Goal: Check status: Check status

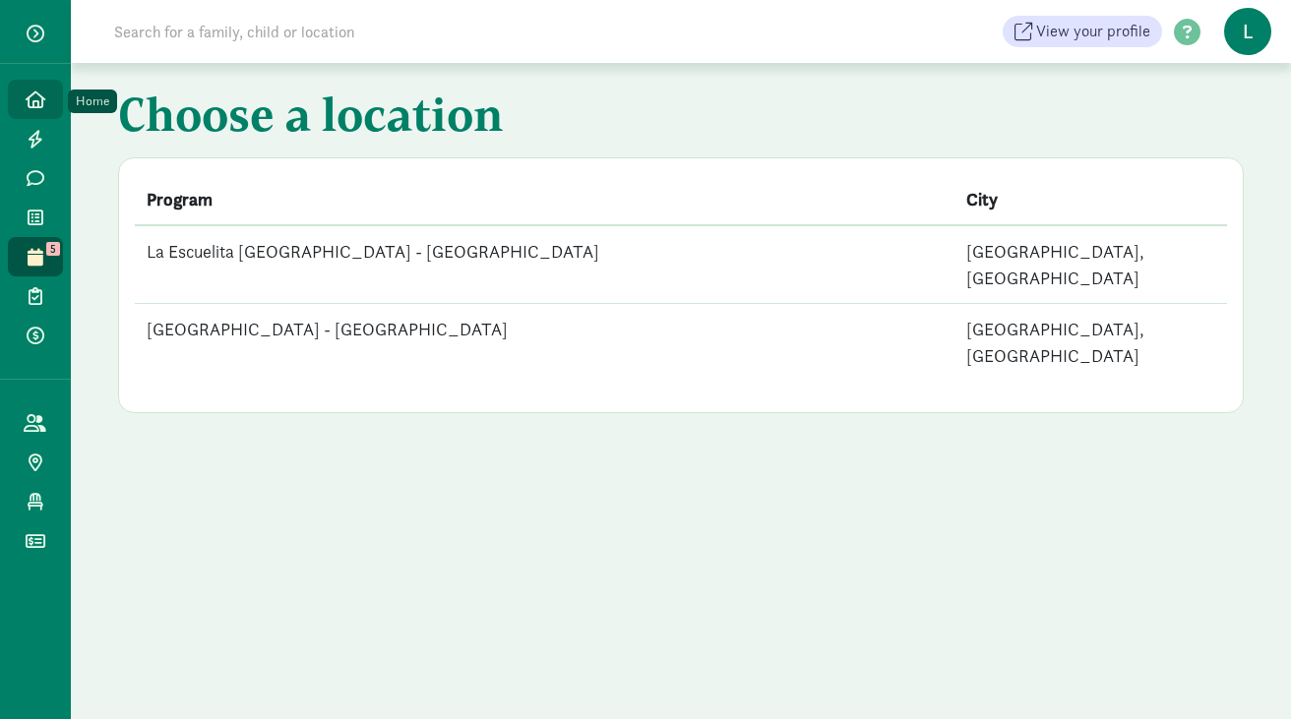
click at [38, 88] on link "Home" at bounding box center [35, 99] width 55 height 39
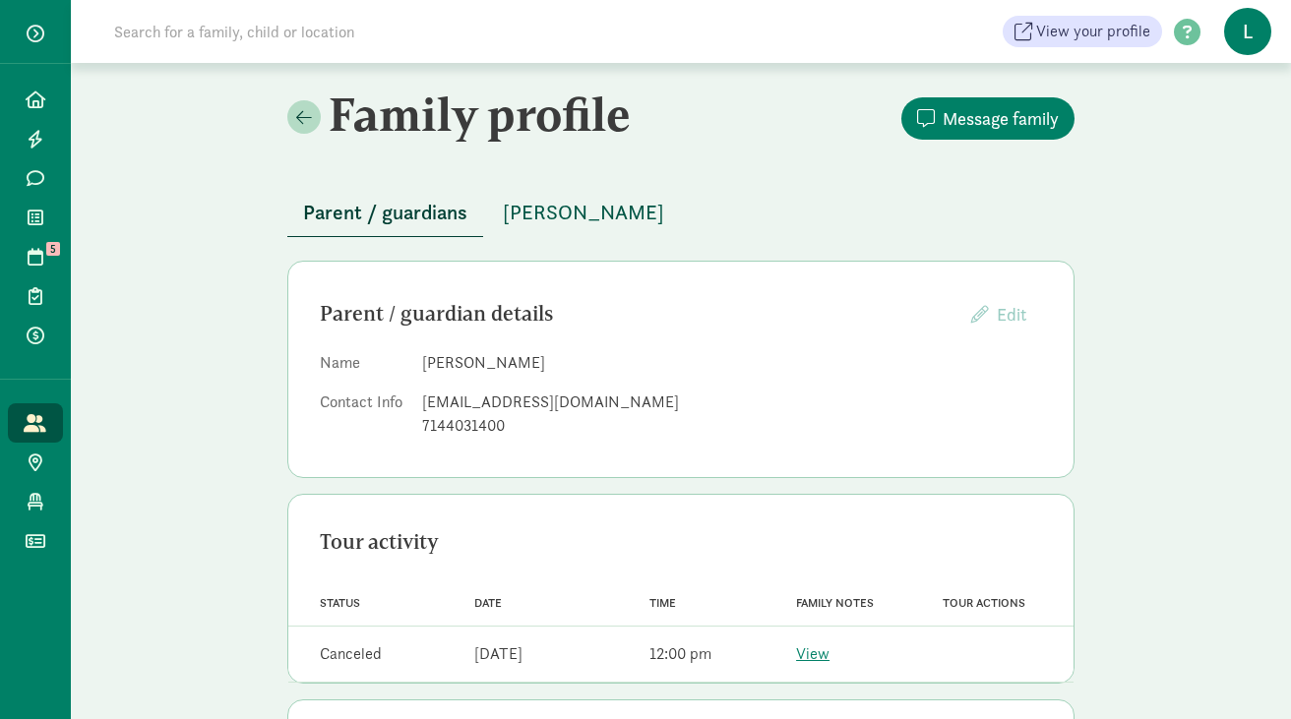
click at [529, 214] on span "Simon Barton" at bounding box center [583, 212] width 161 height 31
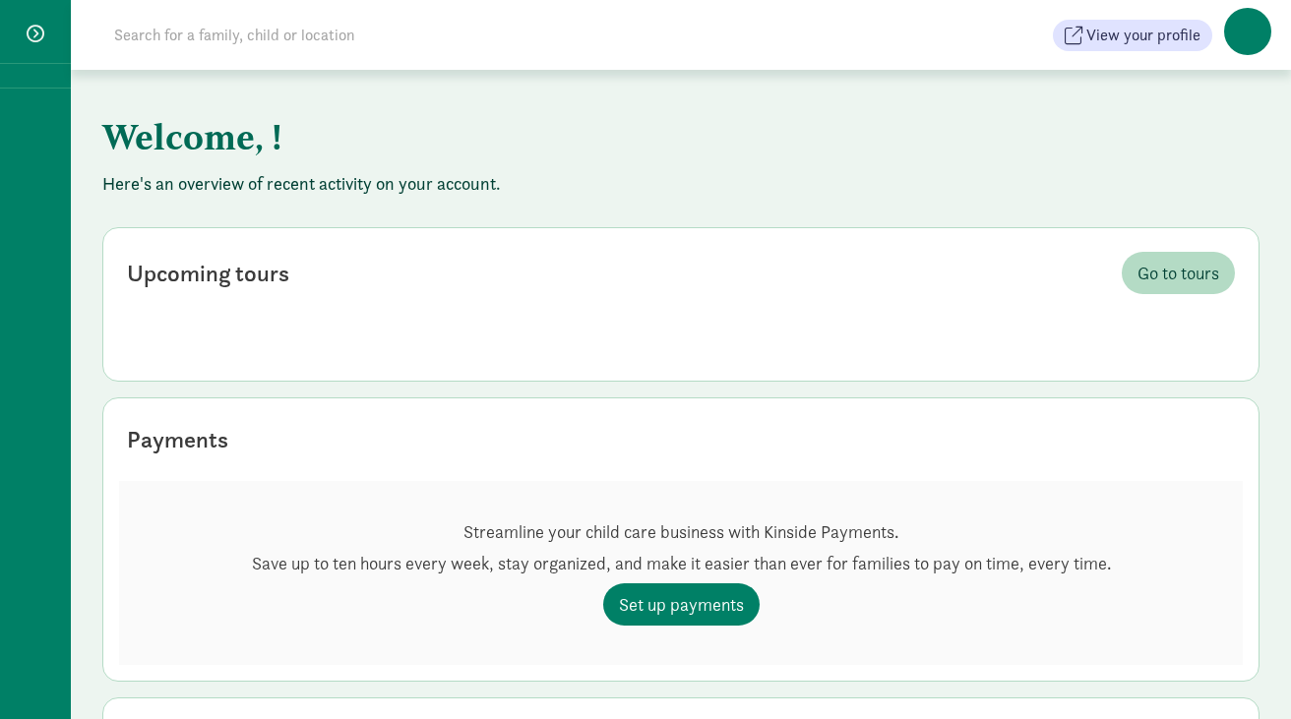
click at [200, 37] on input at bounding box center [378, 35] width 552 height 39
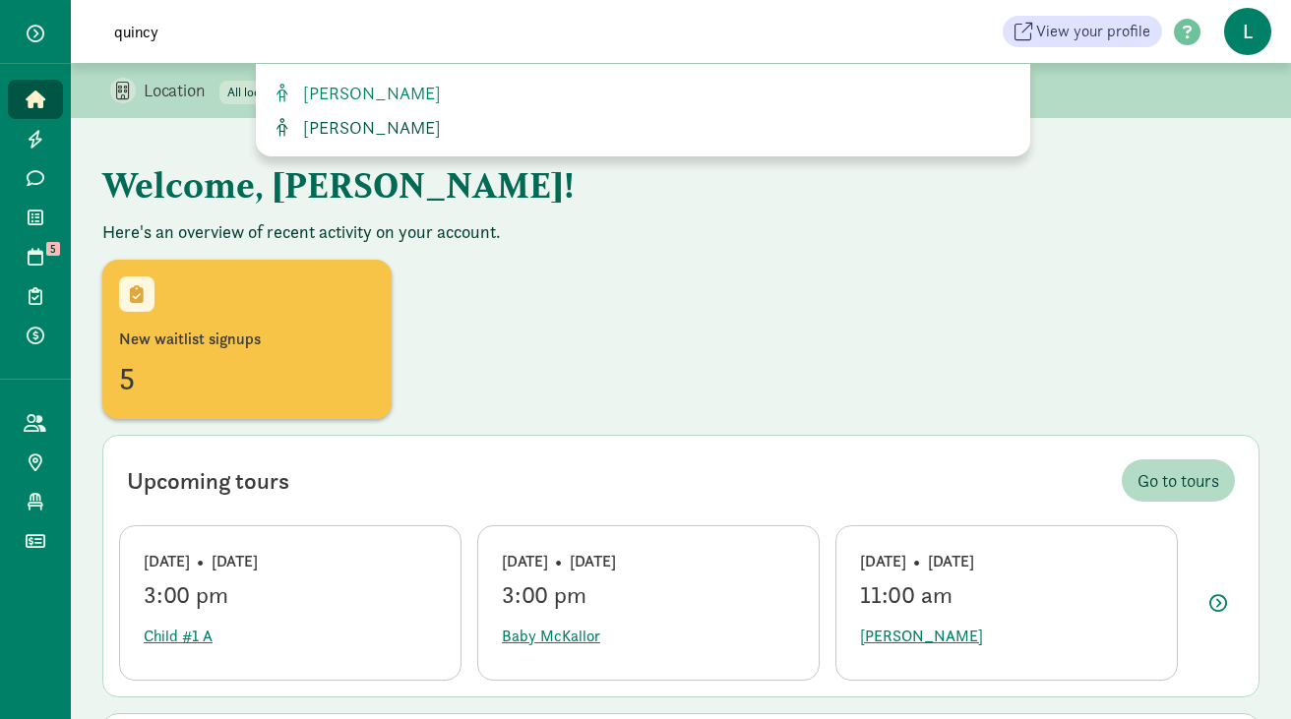
type input "quincy"
click at [309, 131] on span "[PERSON_NAME]" at bounding box center [368, 127] width 146 height 23
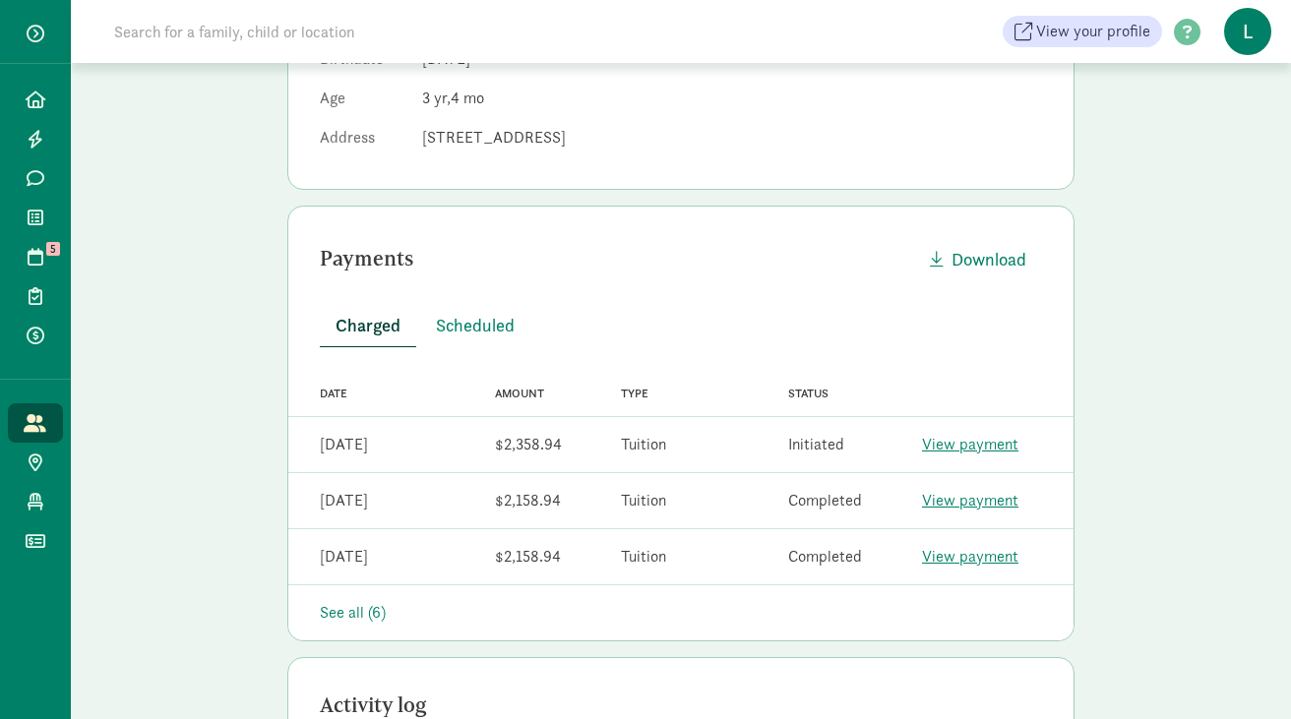
scroll to position [439, 0]
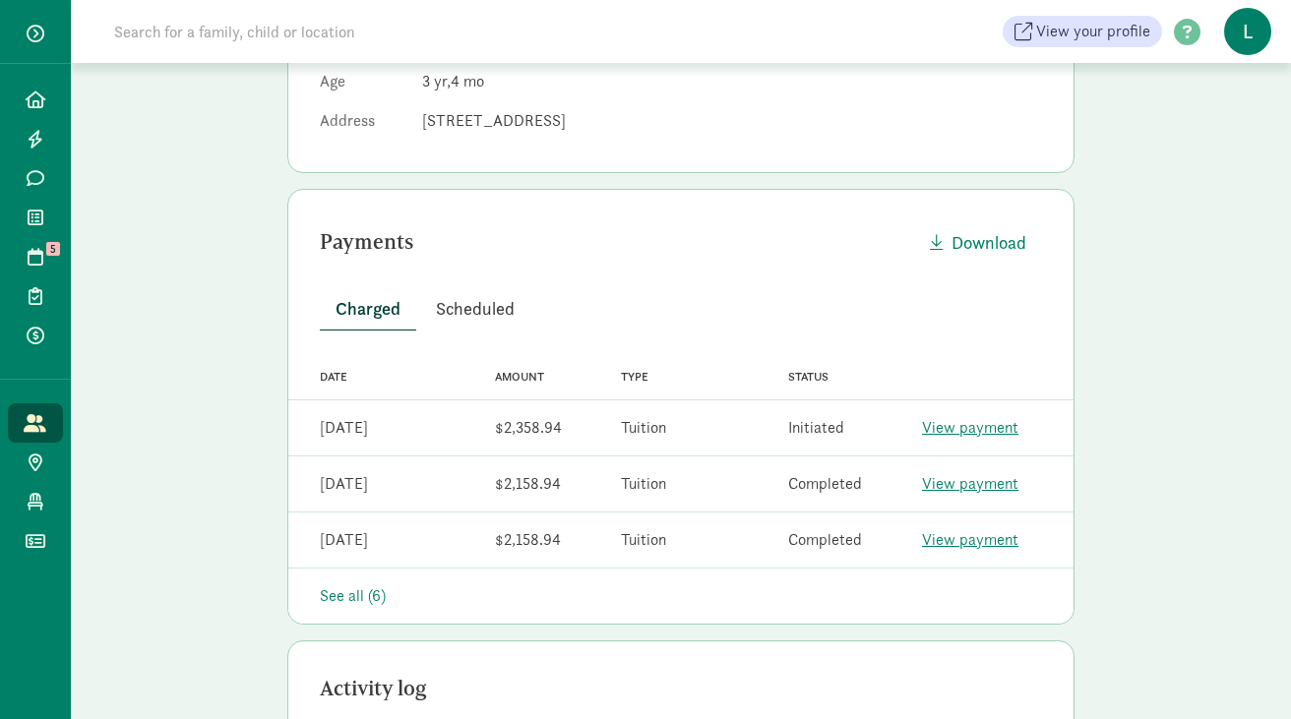
click at [474, 306] on span "Scheduled" at bounding box center [475, 308] width 79 height 27
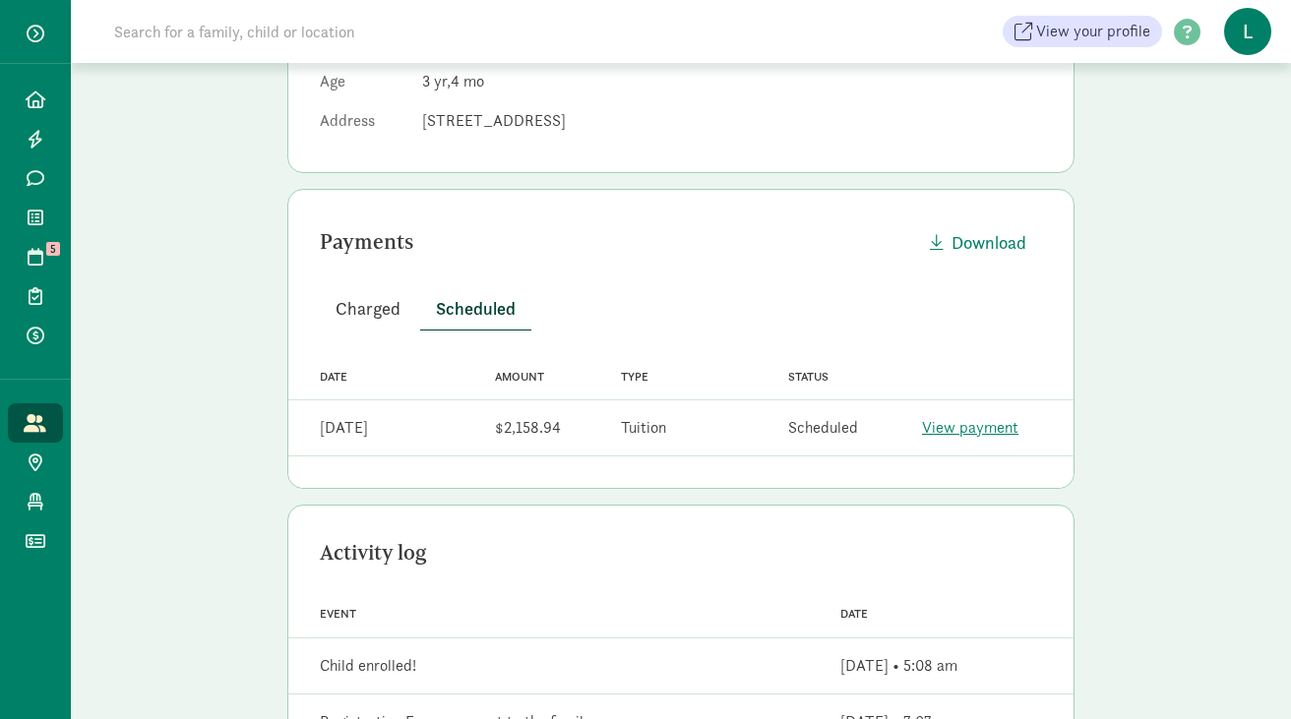
click at [371, 299] on span "Charged" at bounding box center [368, 308] width 65 height 27
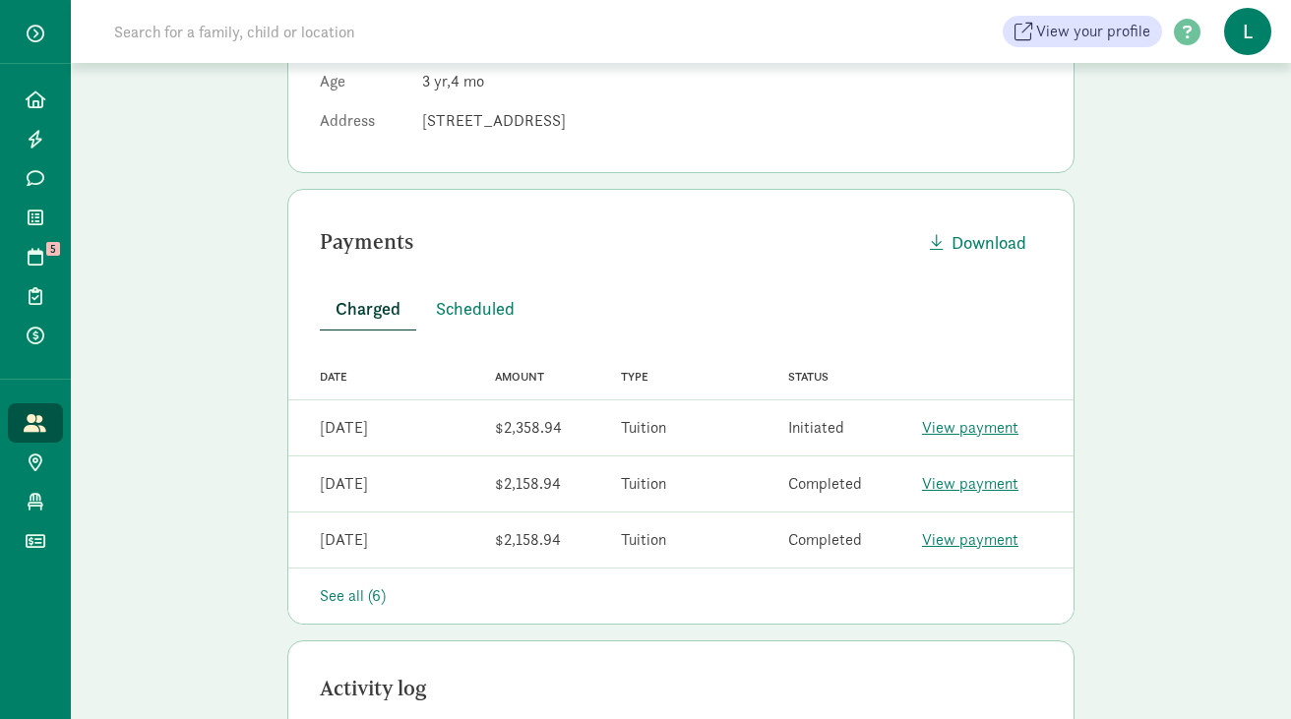
click at [970, 433] on link "View payment" at bounding box center [970, 427] width 96 height 21
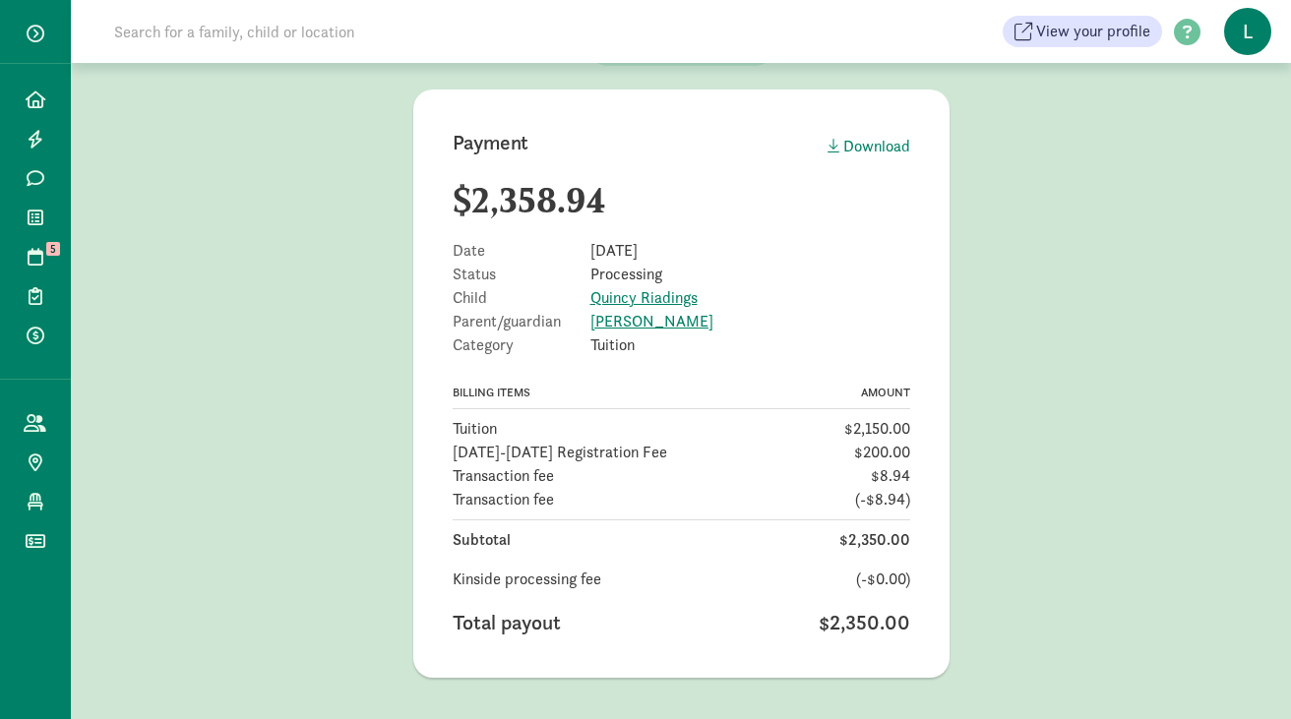
scroll to position [59, 0]
click at [39, 91] on icon at bounding box center [36, 100] width 20 height 18
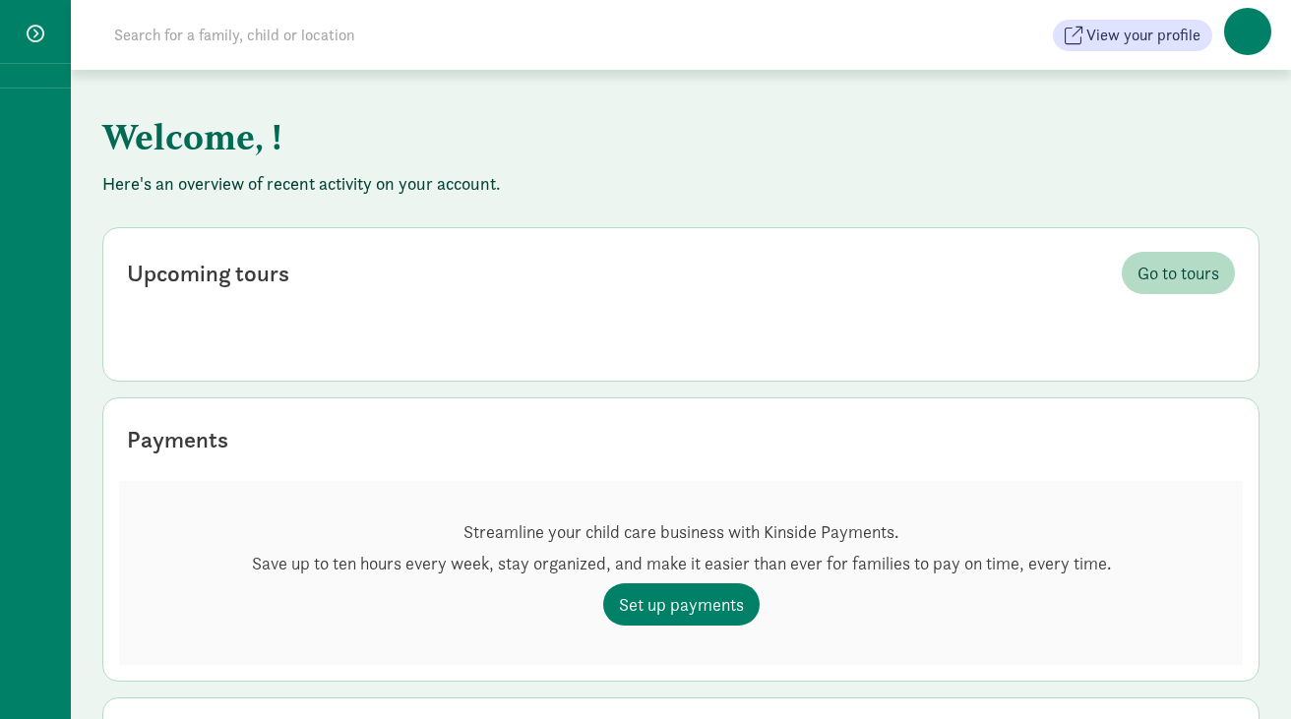
click at [187, 37] on input at bounding box center [378, 35] width 552 height 39
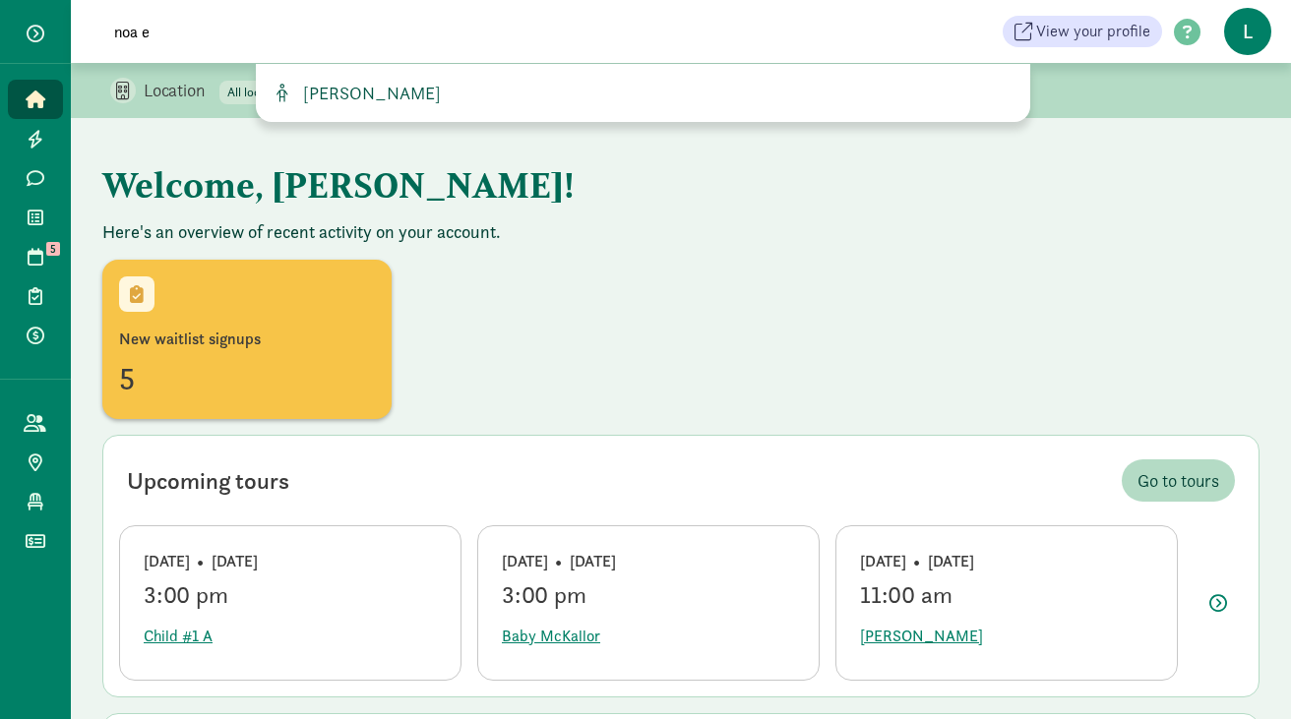
type input "noa e"
click at [346, 91] on span "Noa Eller-Powar" at bounding box center [368, 93] width 146 height 23
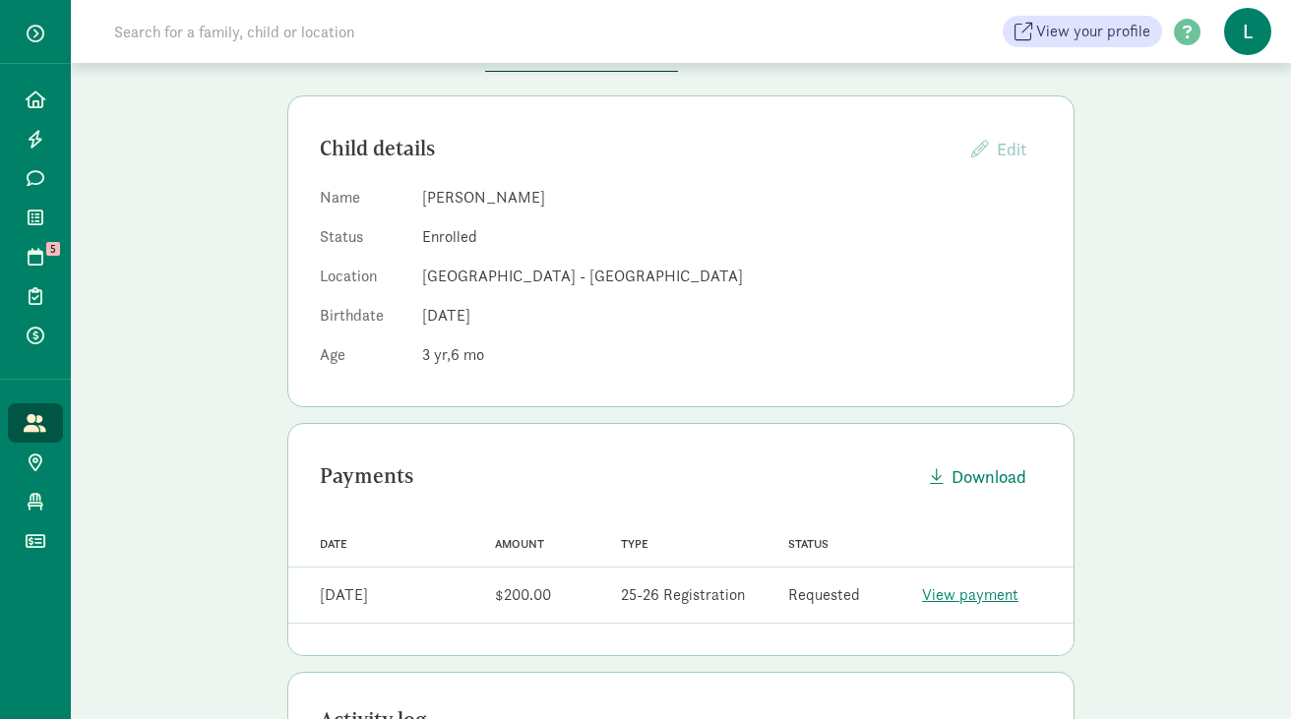
scroll to position [341, 0]
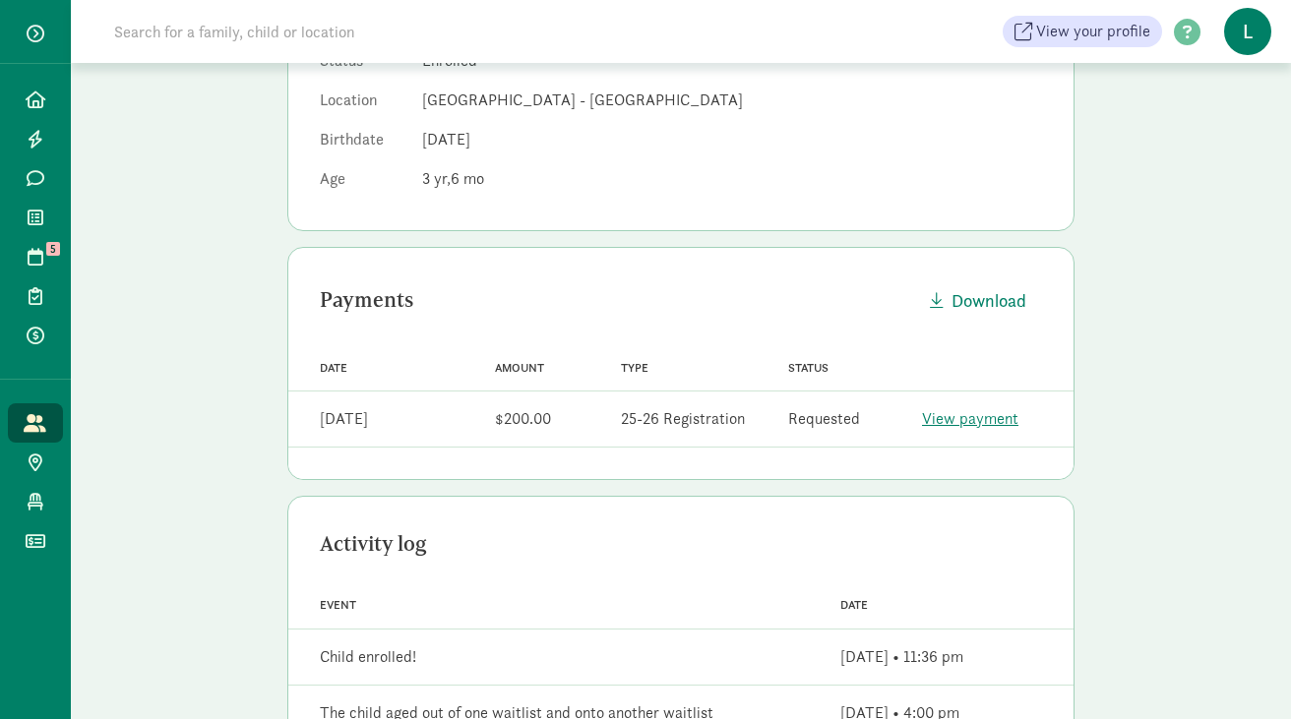
click at [345, 39] on input at bounding box center [378, 31] width 552 height 39
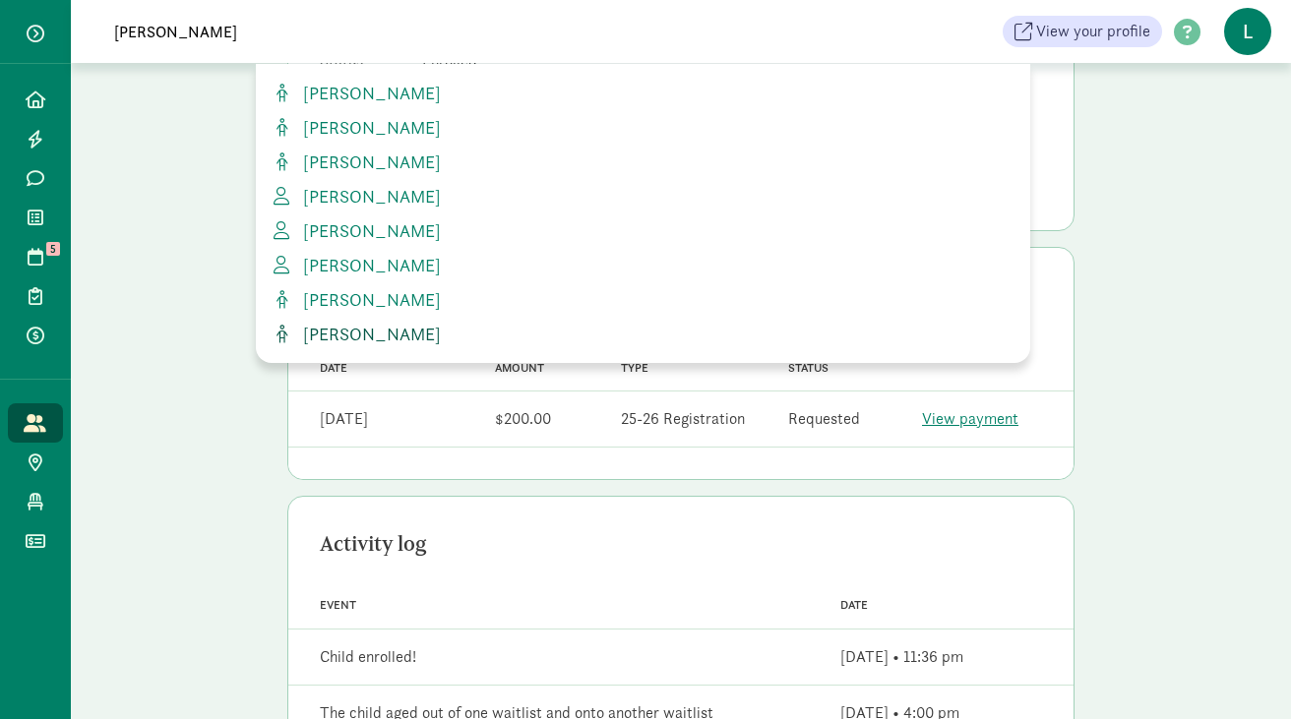
type input "urbina"
click at [357, 338] on span "[PERSON_NAME]" at bounding box center [368, 334] width 146 height 23
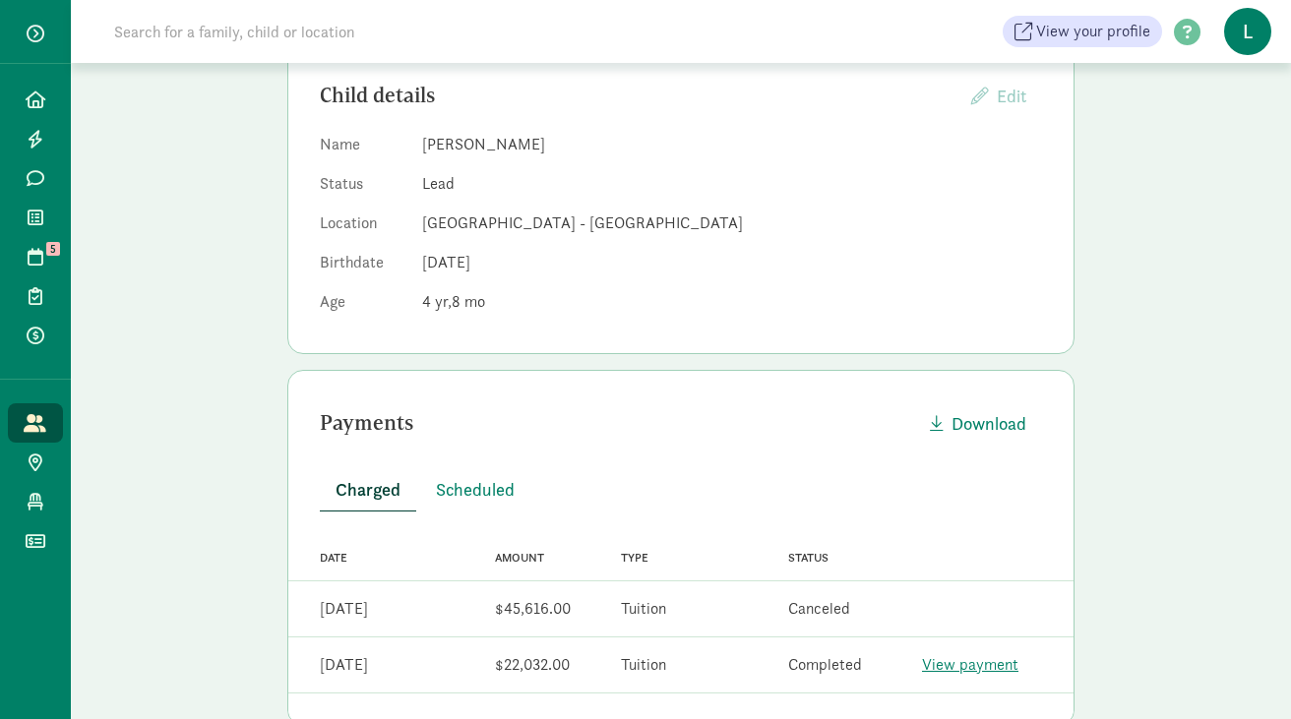
scroll to position [265, 0]
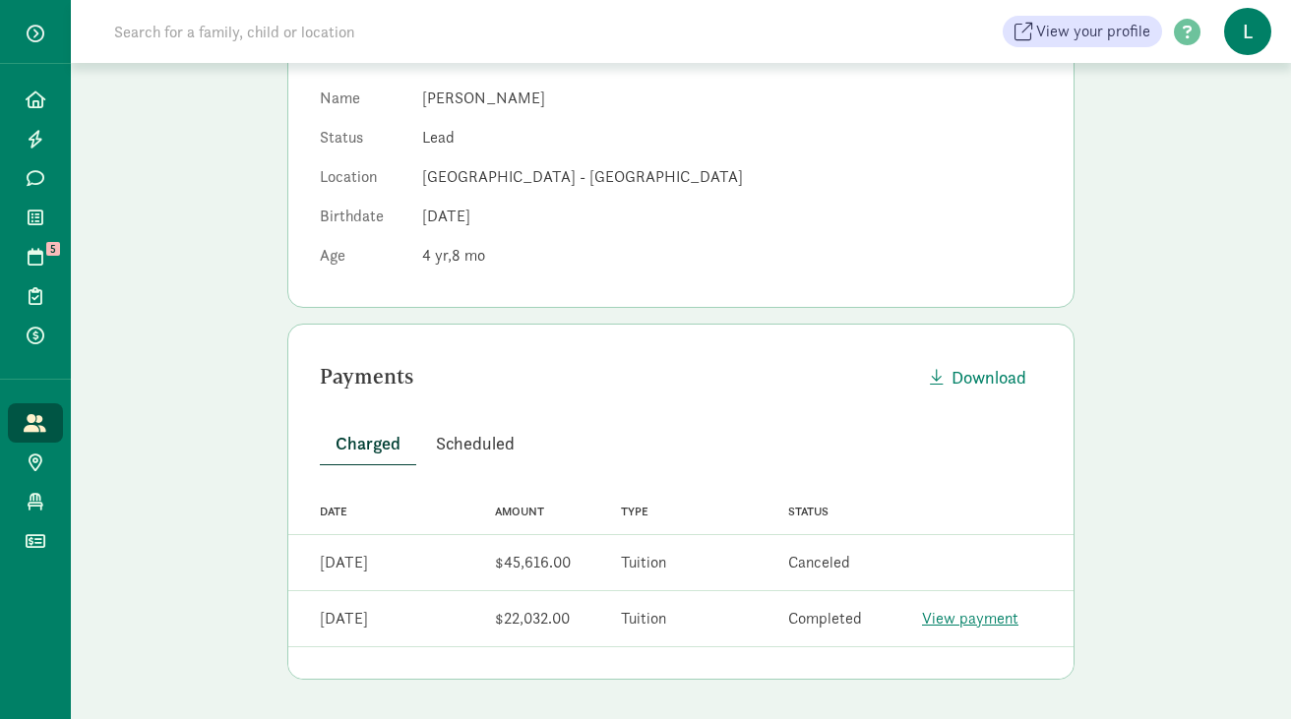
click at [470, 442] on span "Scheduled" at bounding box center [475, 443] width 79 height 27
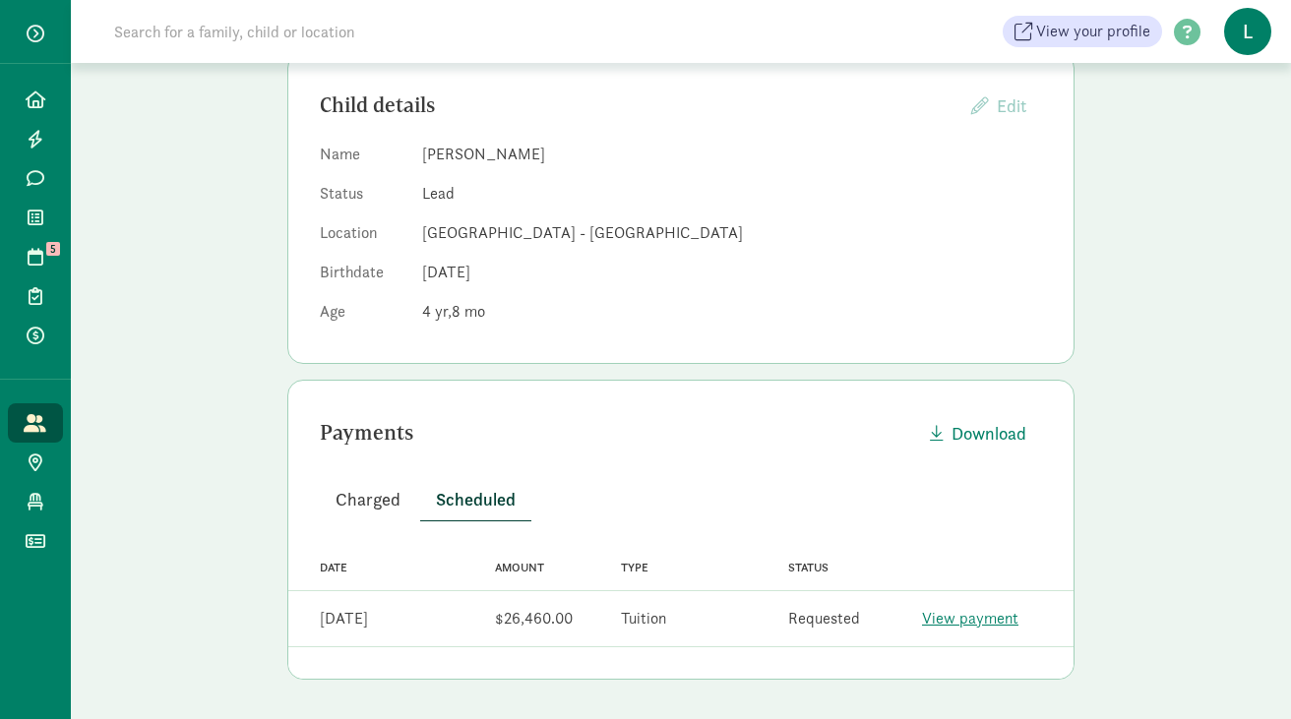
click at [371, 503] on span "Charged" at bounding box center [368, 499] width 65 height 27
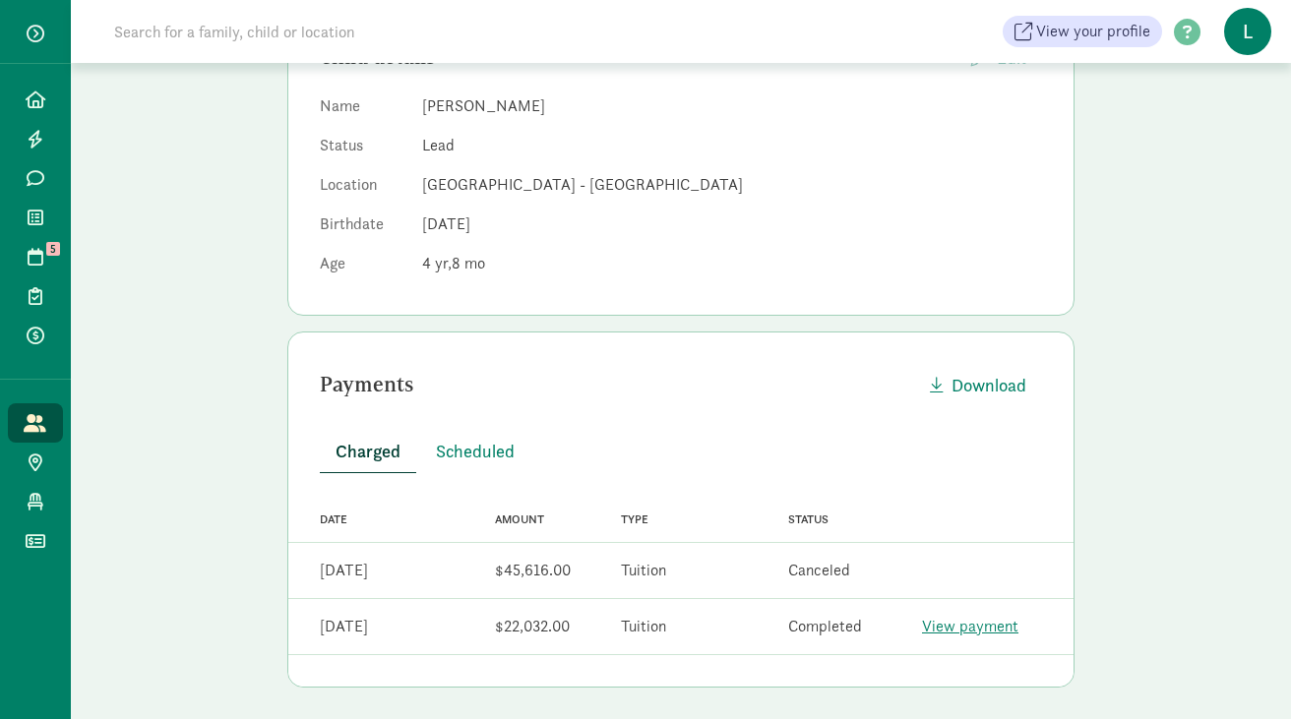
scroll to position [265, 0]
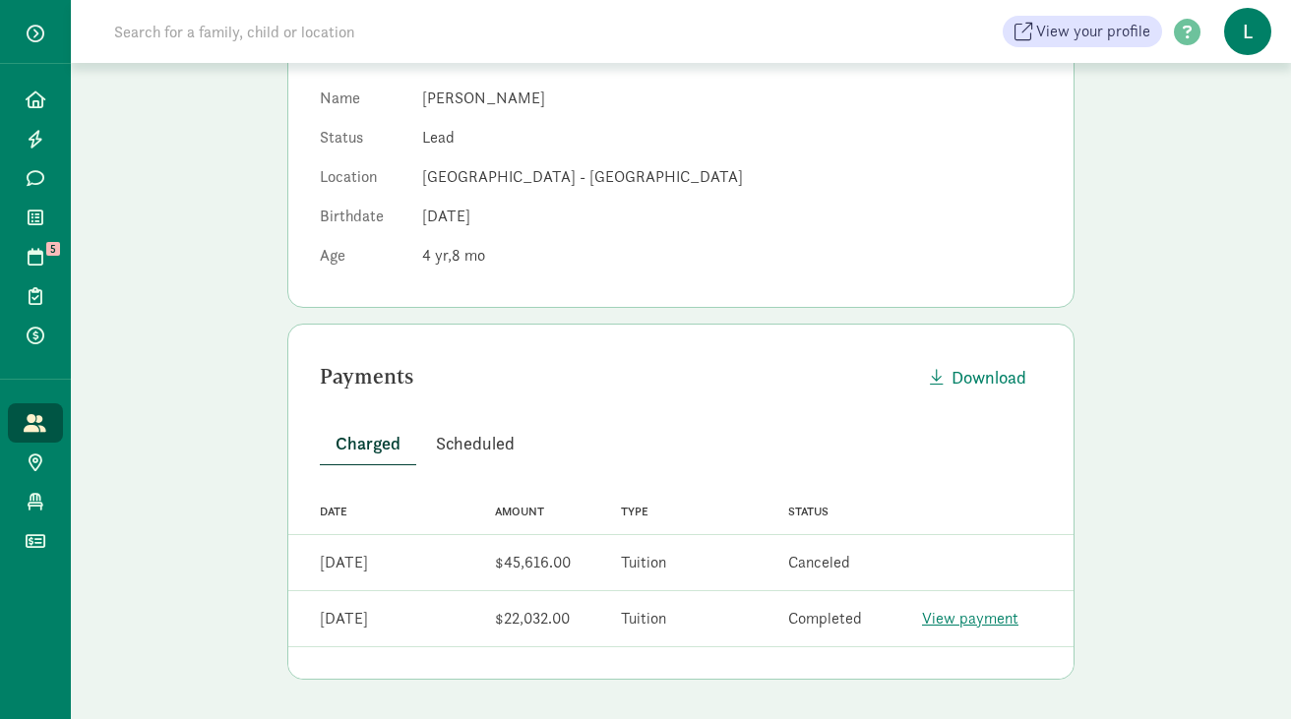
click at [473, 441] on span "Scheduled" at bounding box center [475, 443] width 79 height 27
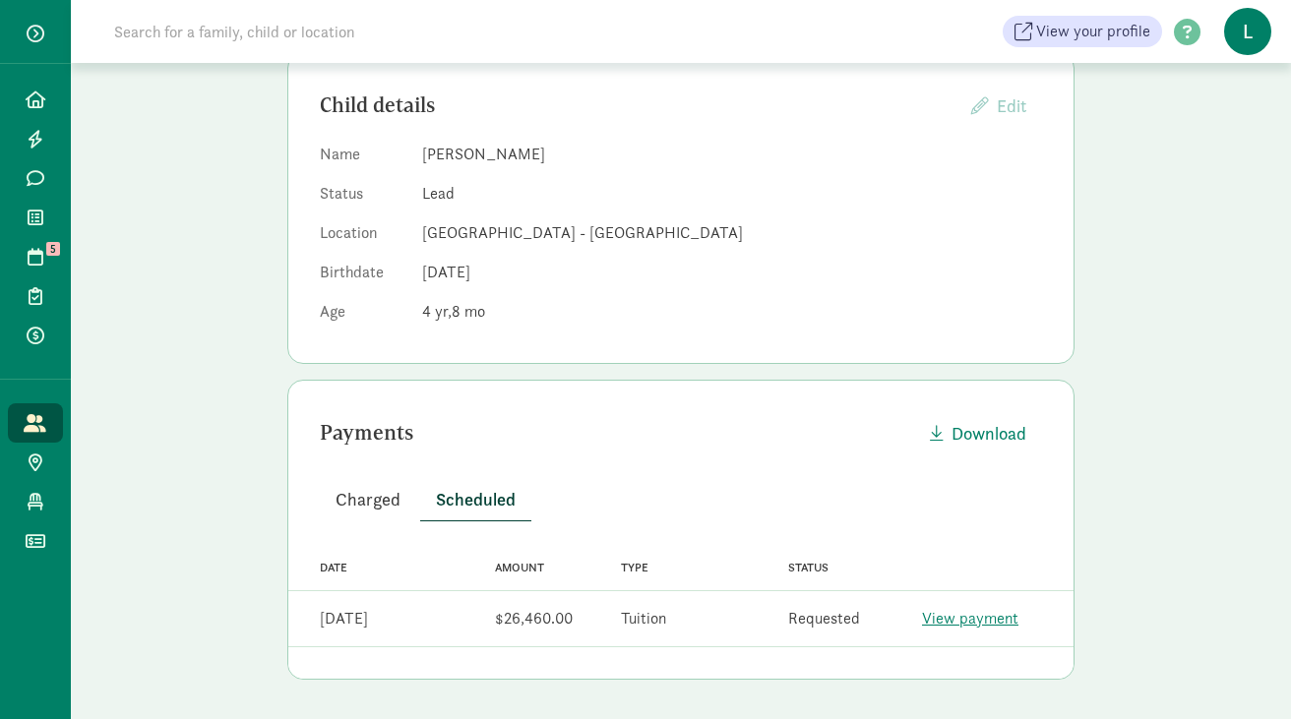
click at [382, 491] on span "Charged" at bounding box center [368, 499] width 65 height 27
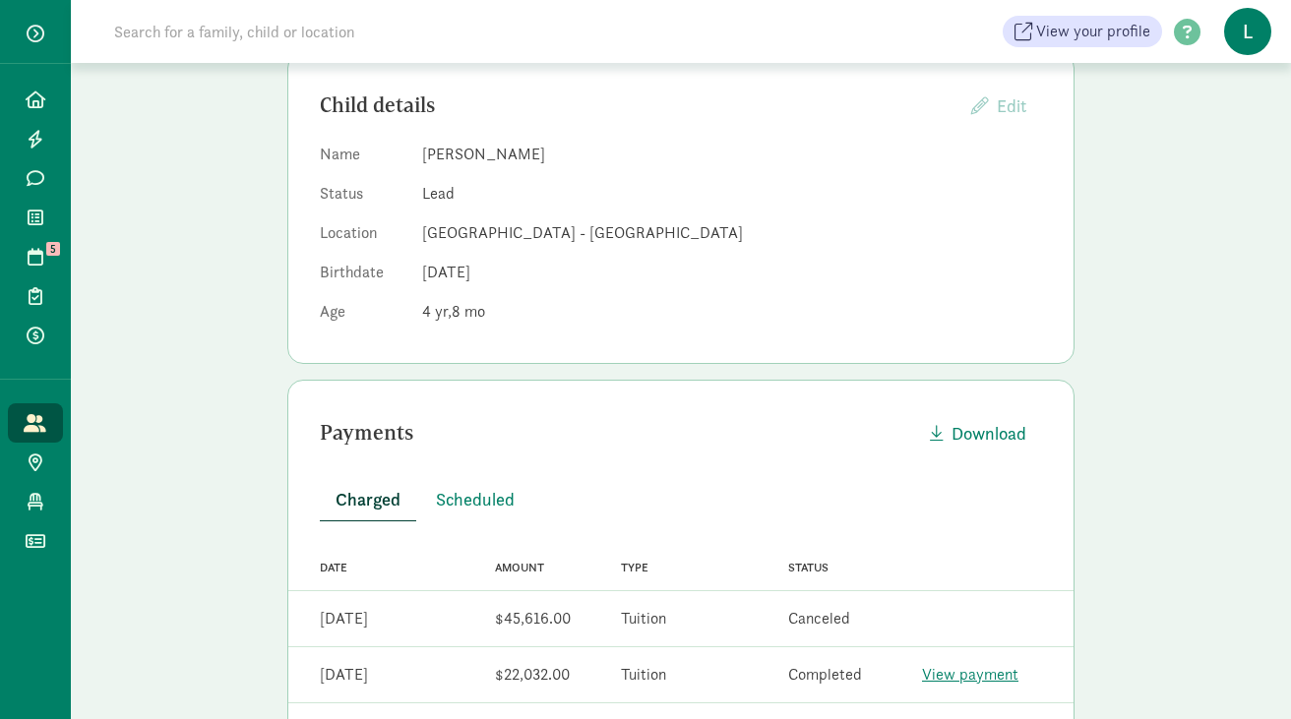
scroll to position [0, 0]
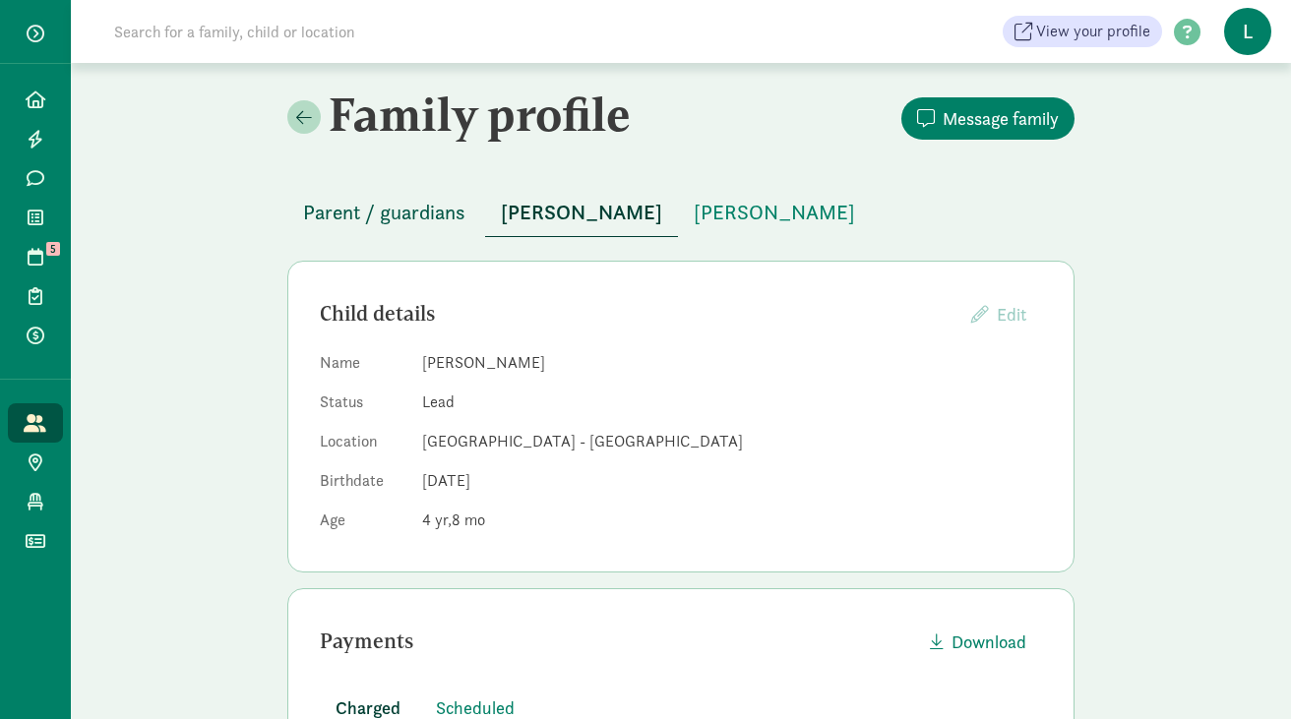
click at [409, 210] on span "Parent / guardians" at bounding box center [384, 212] width 162 height 31
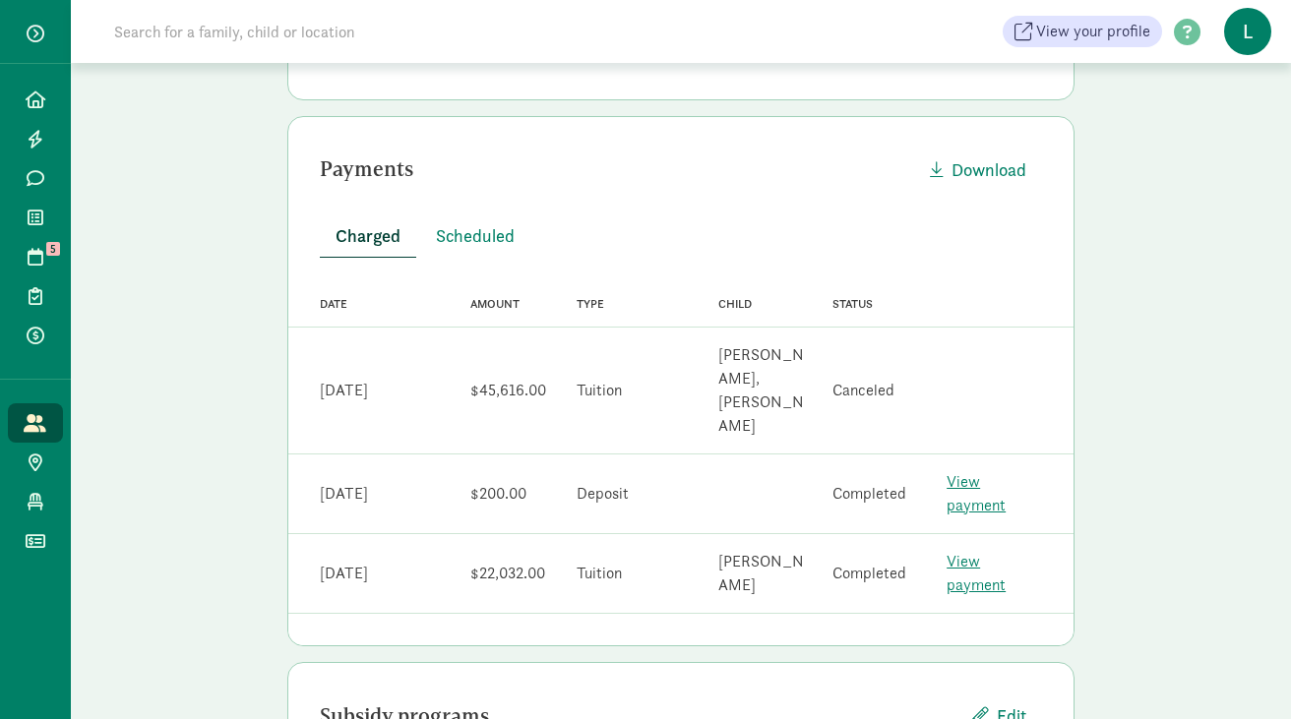
scroll to position [391, 0]
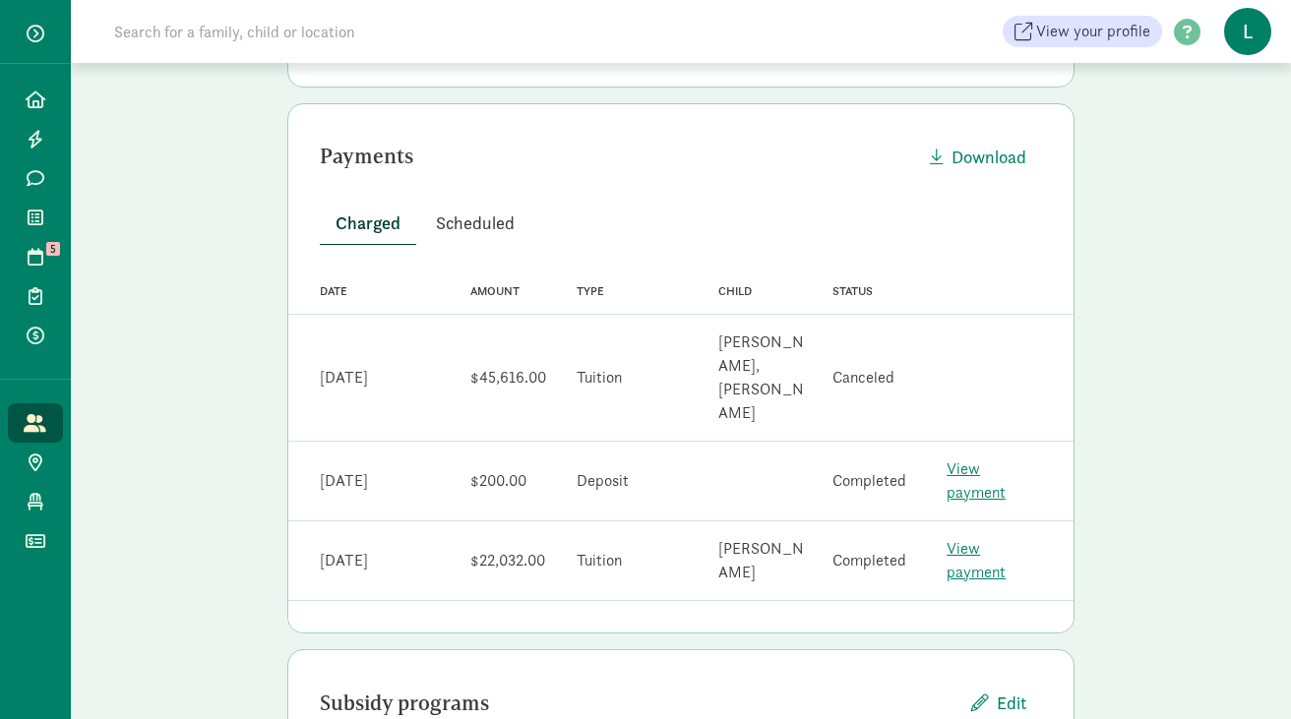
click at [473, 228] on span "Scheduled" at bounding box center [475, 223] width 79 height 27
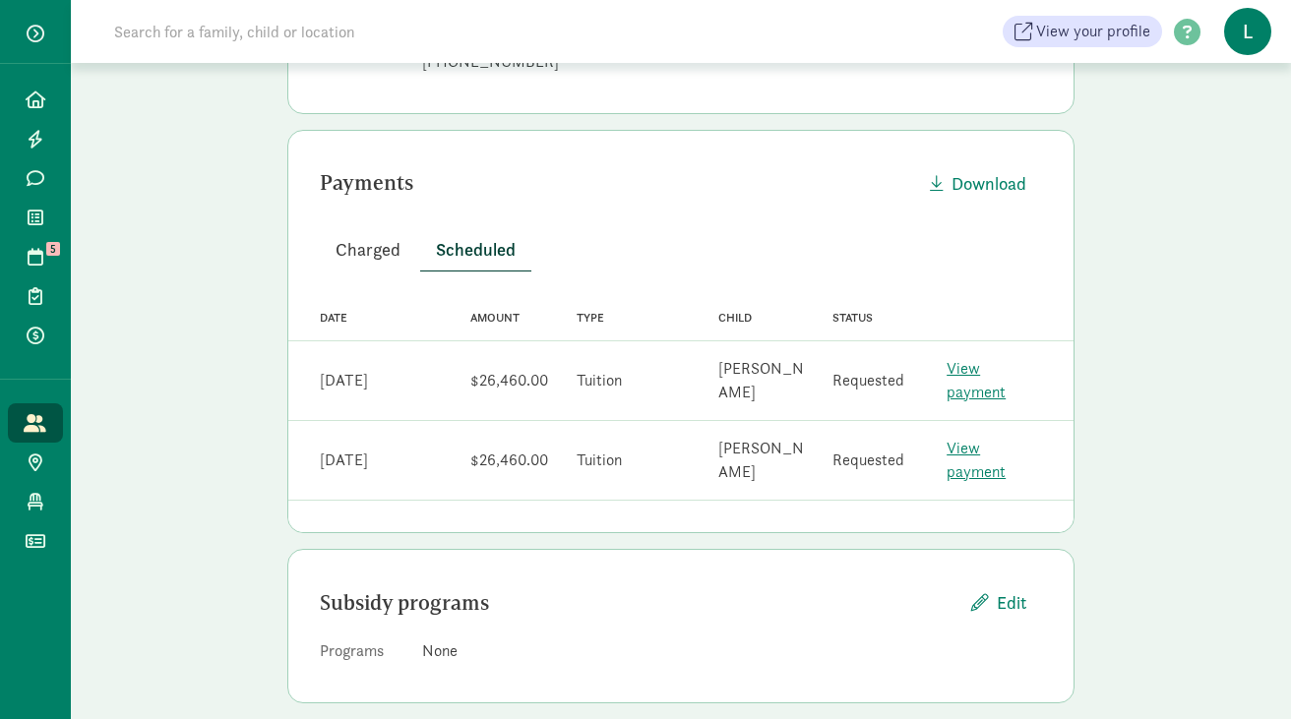
click at [371, 251] on span "Charged" at bounding box center [368, 249] width 65 height 27
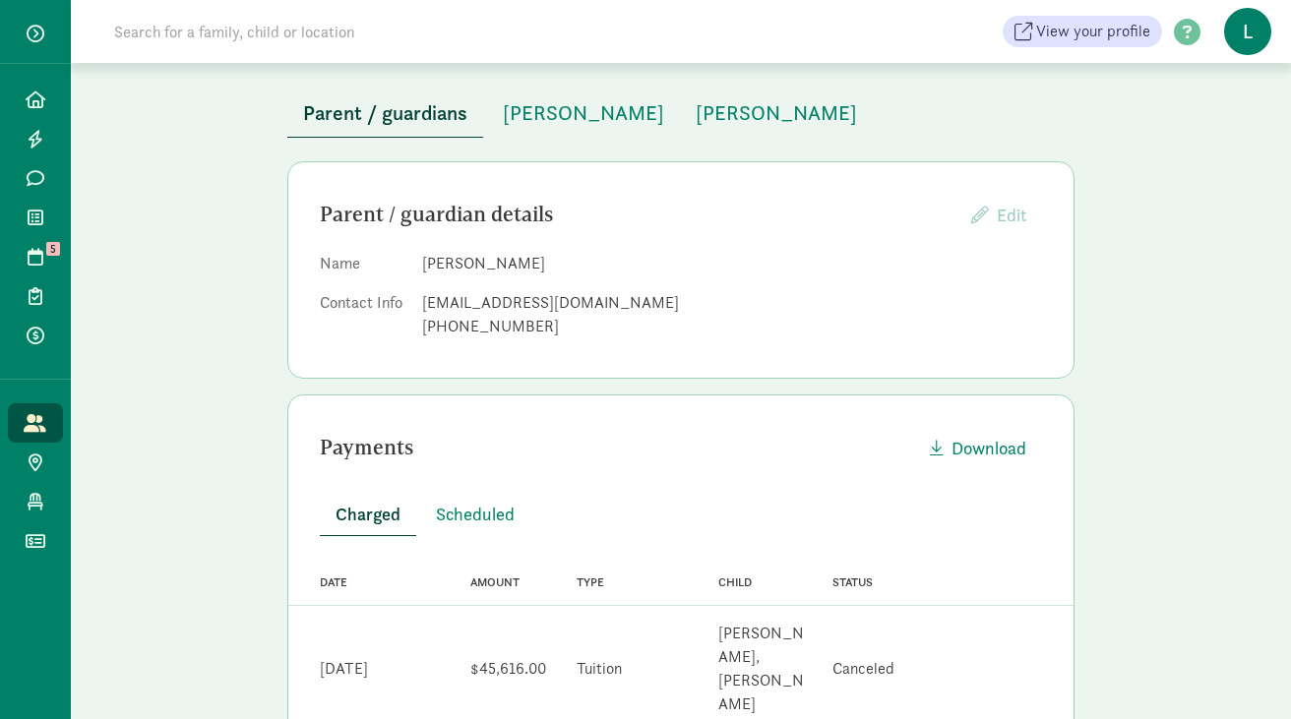
scroll to position [0, 0]
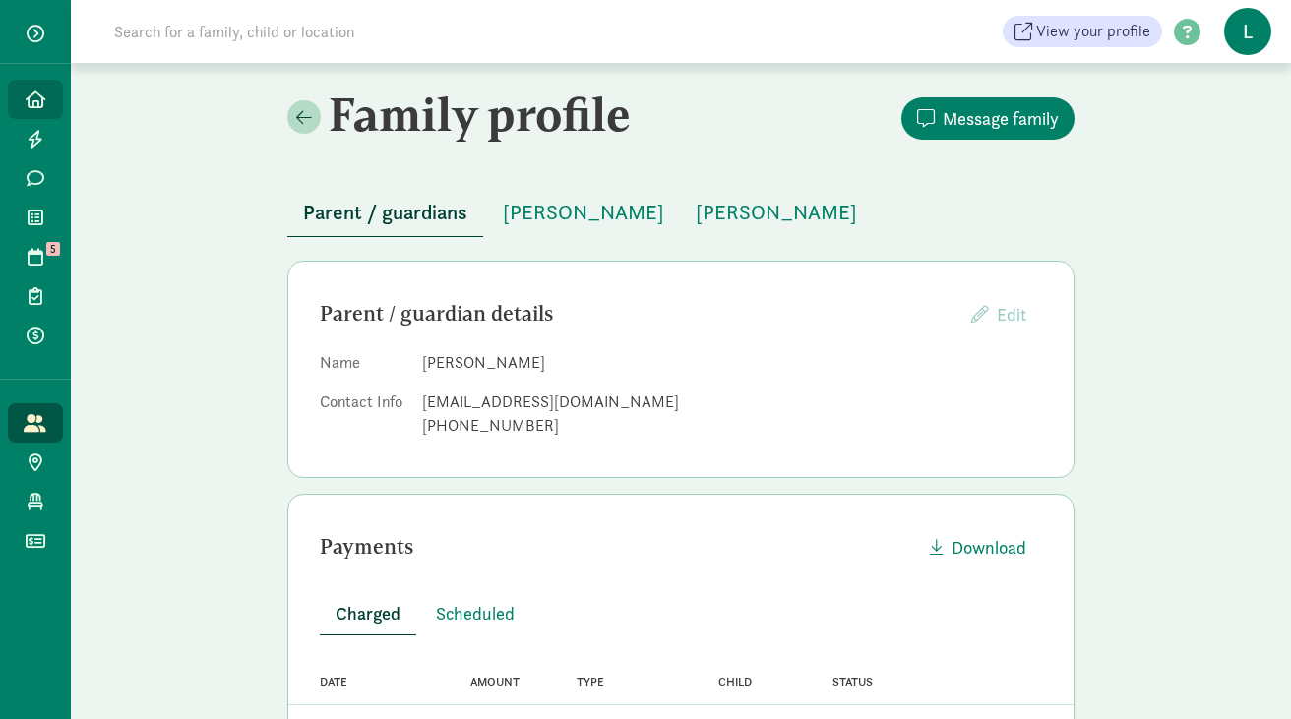
click at [35, 102] on icon at bounding box center [36, 100] width 20 height 18
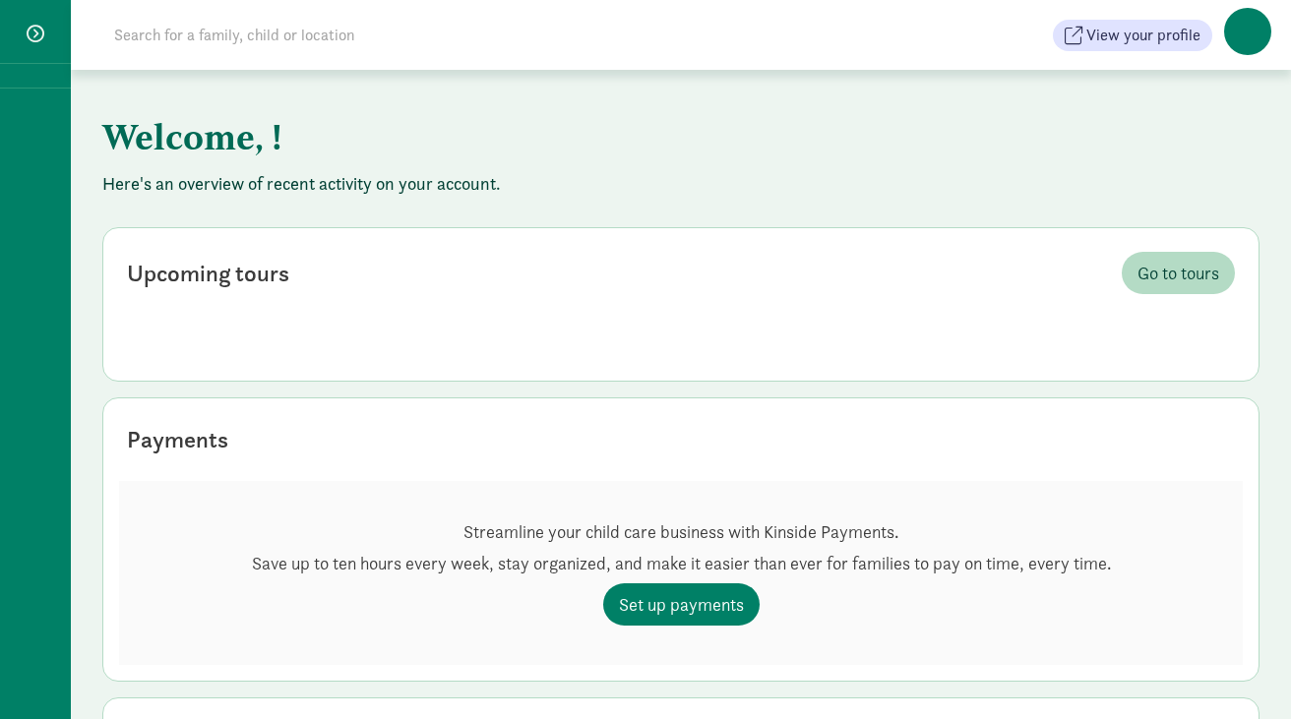
click at [228, 35] on input at bounding box center [378, 35] width 552 height 39
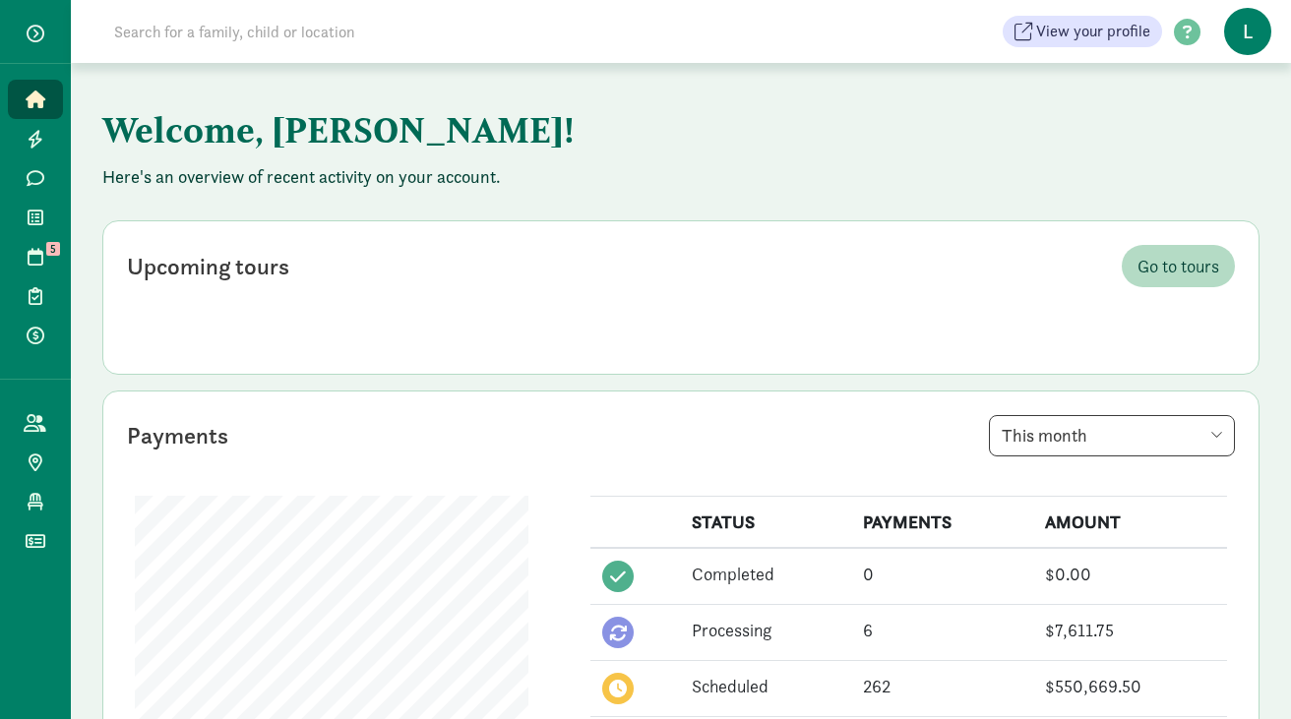
paste input "[EMAIL_ADDRESS][DOMAIN_NAME]"
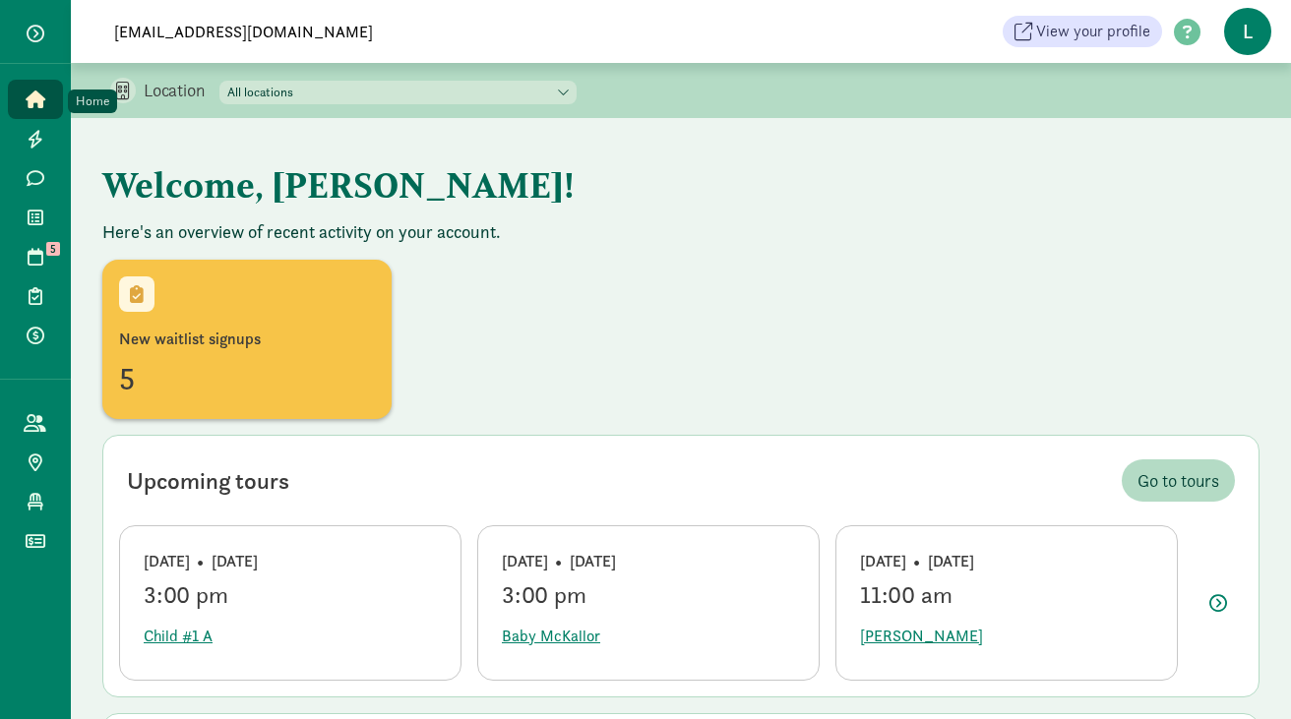
type input "[EMAIL_ADDRESS][DOMAIN_NAME]"
click at [35, 105] on icon at bounding box center [36, 100] width 20 height 18
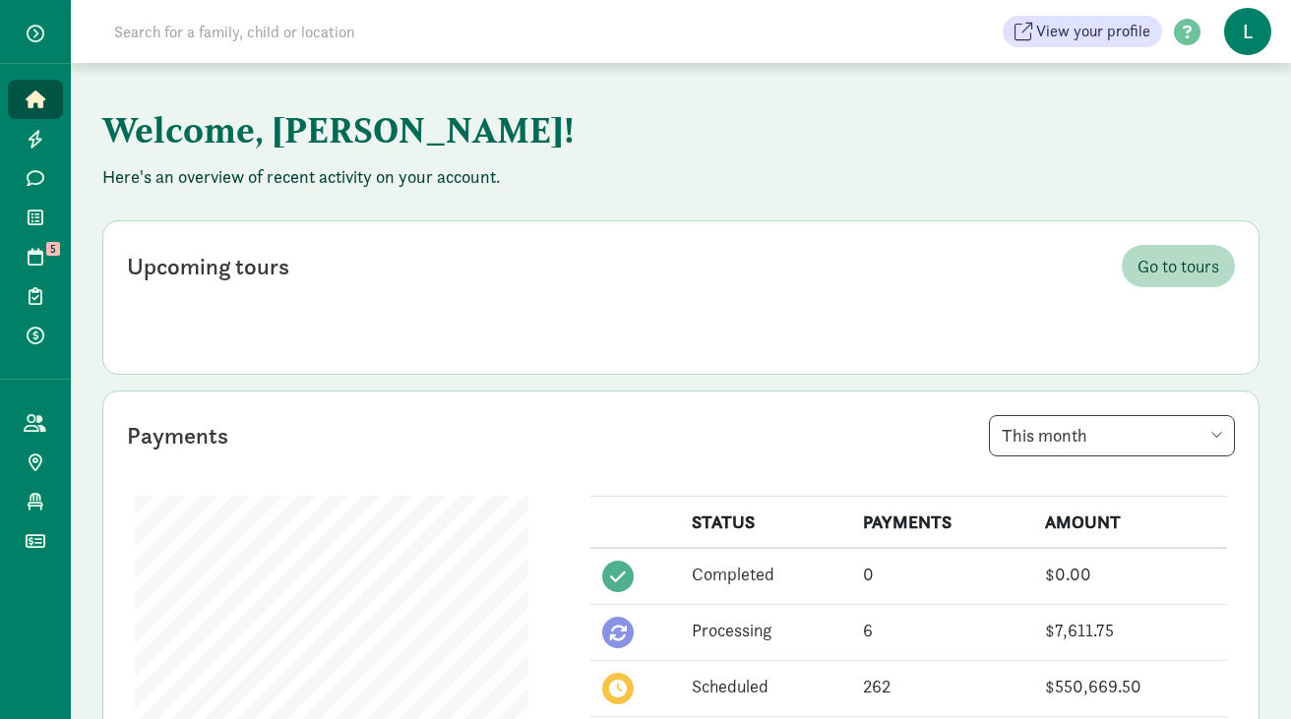
click at [188, 36] on input at bounding box center [378, 31] width 552 height 39
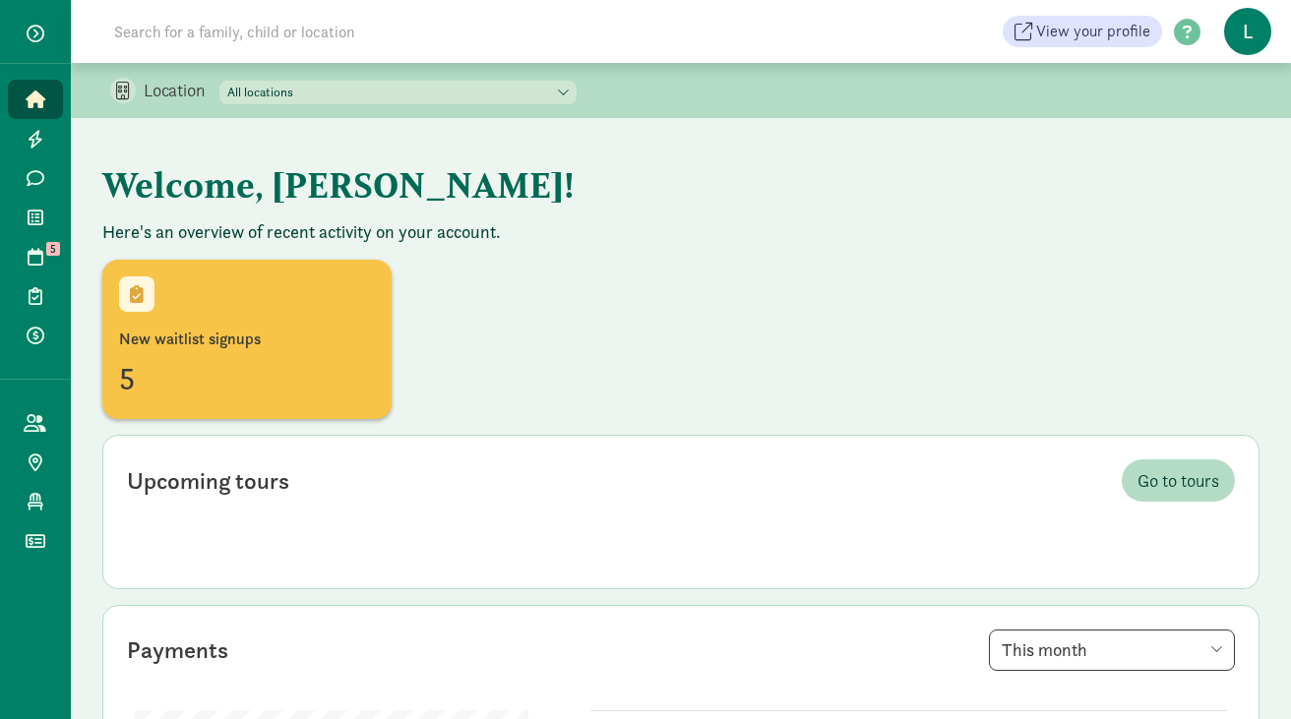
paste input "urbinaescos@gmail.com"
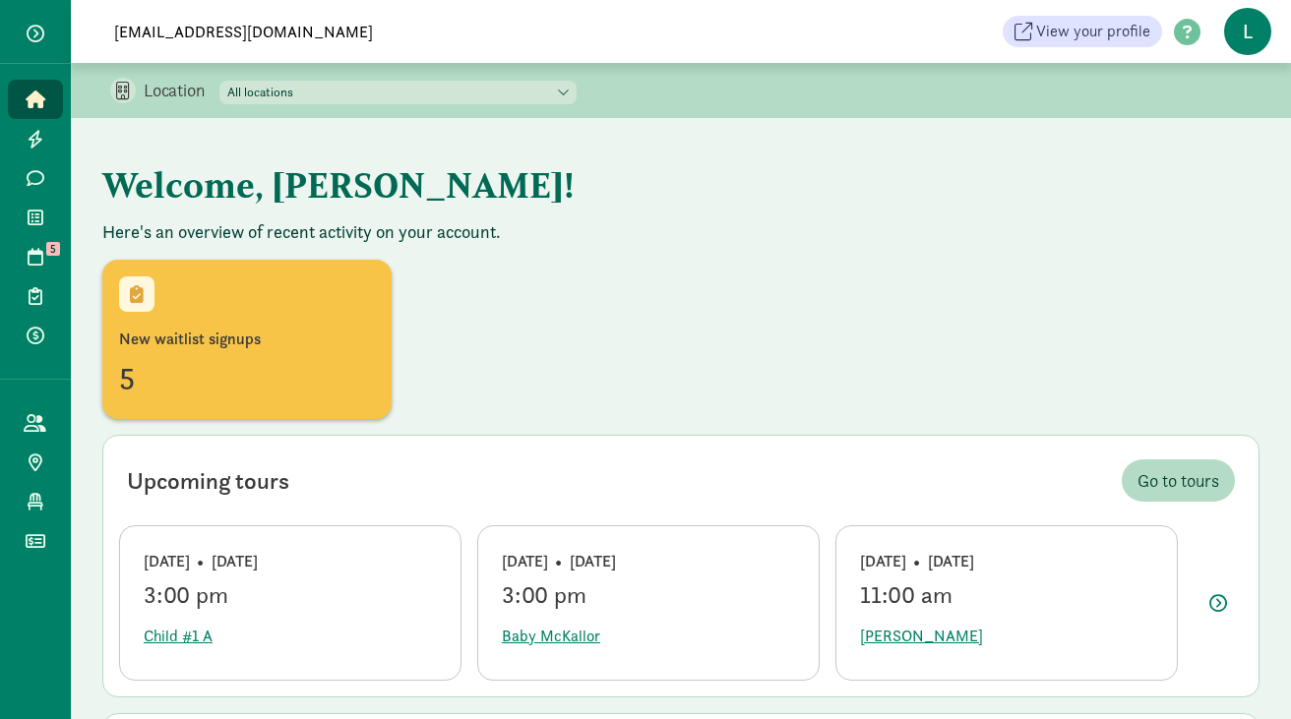
type input "urbinaescos@gmail.com"
click at [37, 115] on link "Home" at bounding box center [35, 99] width 55 height 39
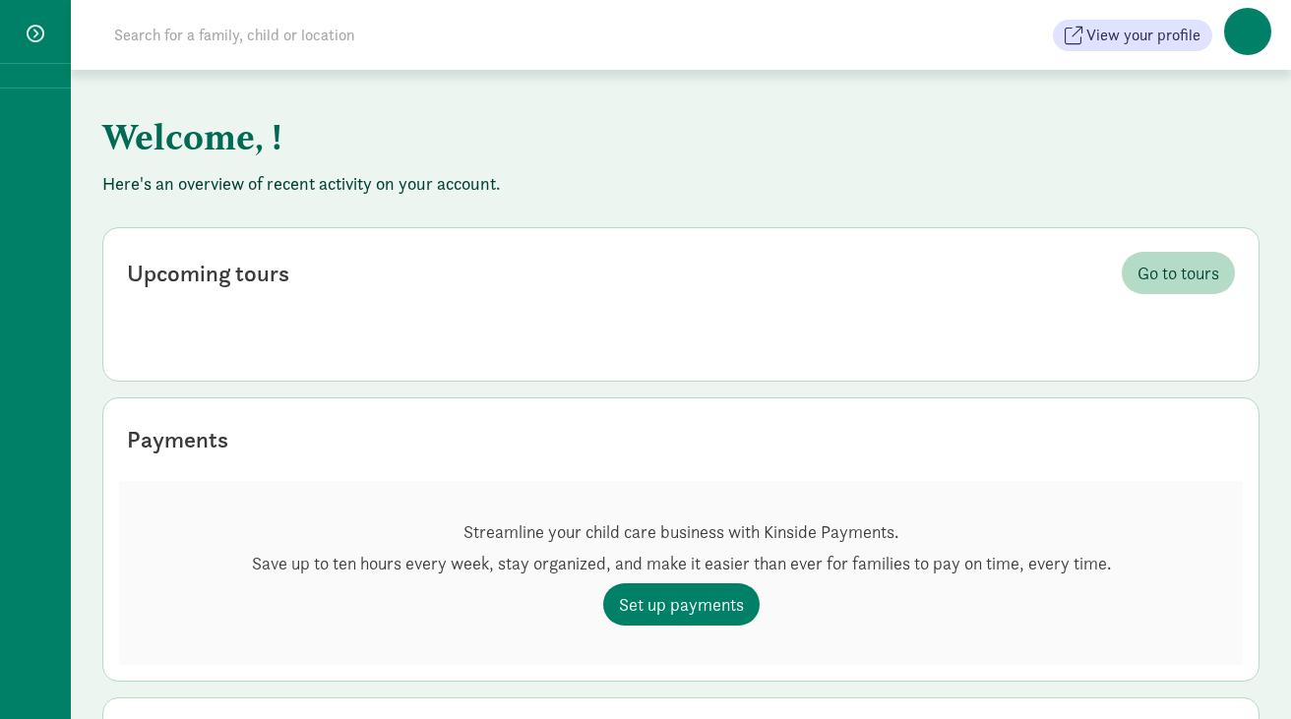
click at [236, 37] on input at bounding box center [378, 35] width 552 height 39
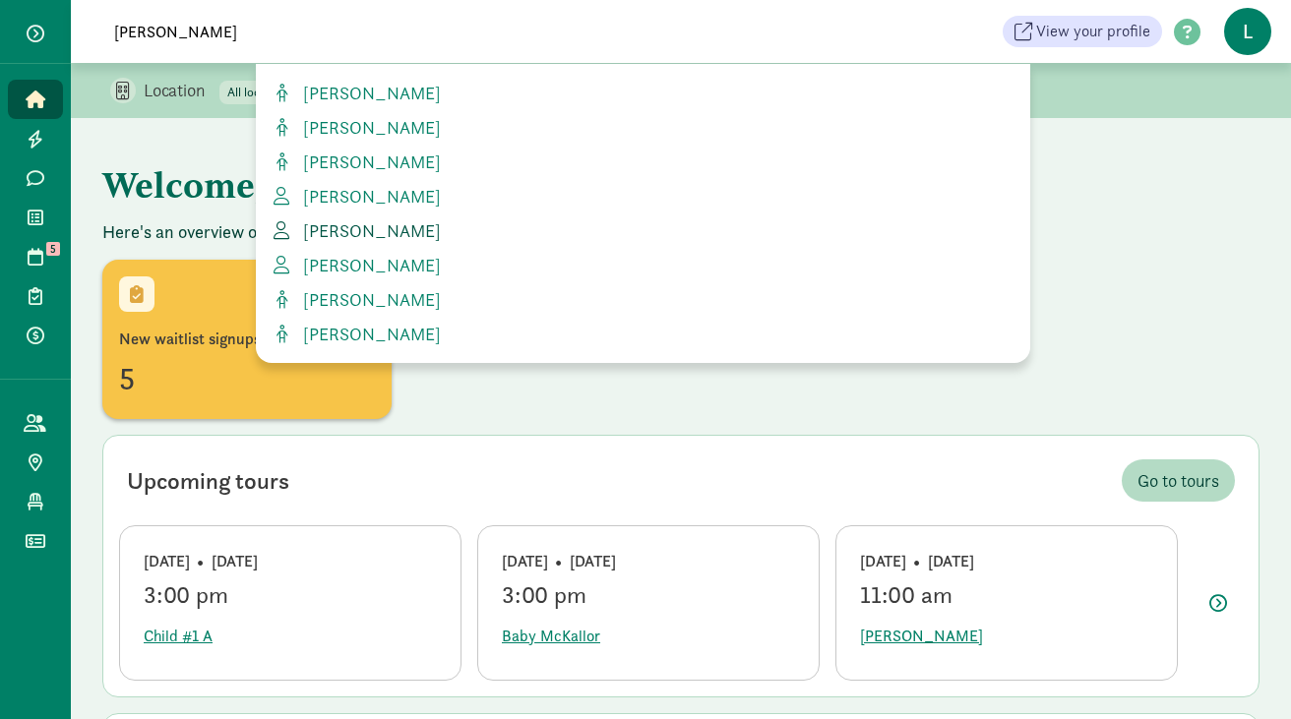
type input "[PERSON_NAME]"
click at [368, 228] on span "[PERSON_NAME]" at bounding box center [368, 230] width 146 height 23
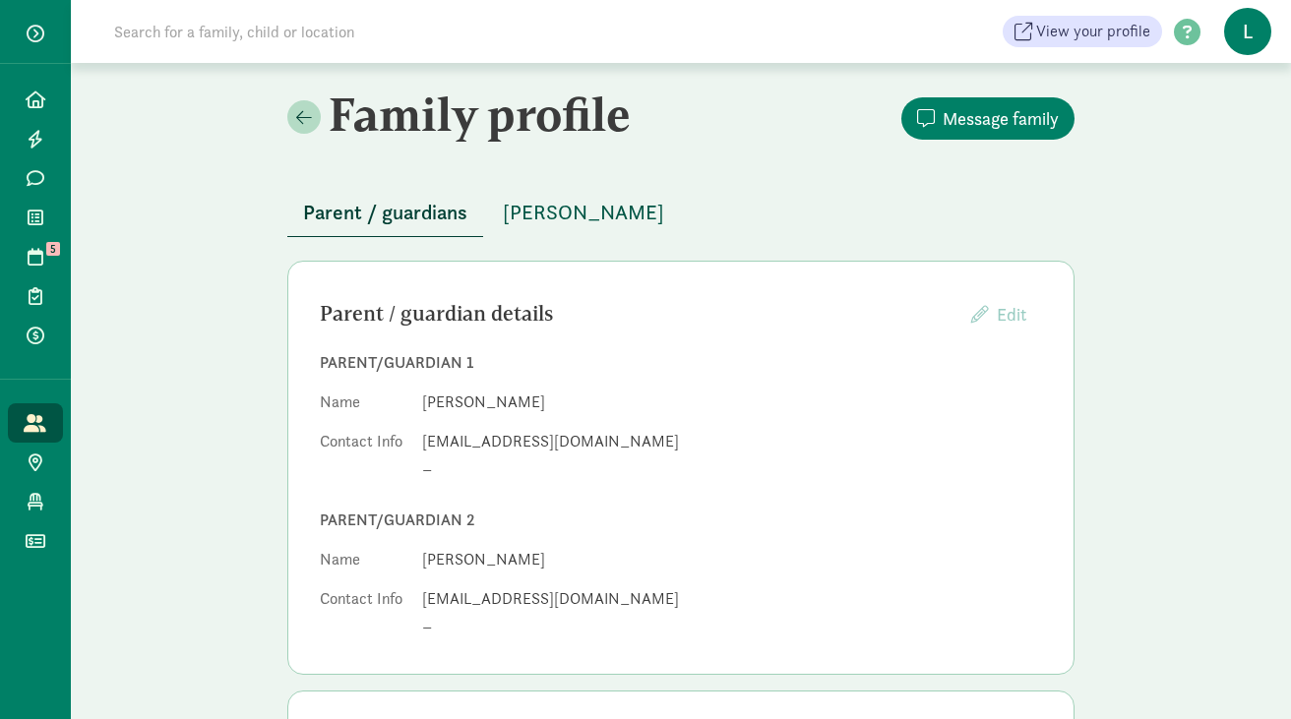
click at [559, 201] on span "Carmen Urbina Scifres" at bounding box center [583, 212] width 161 height 31
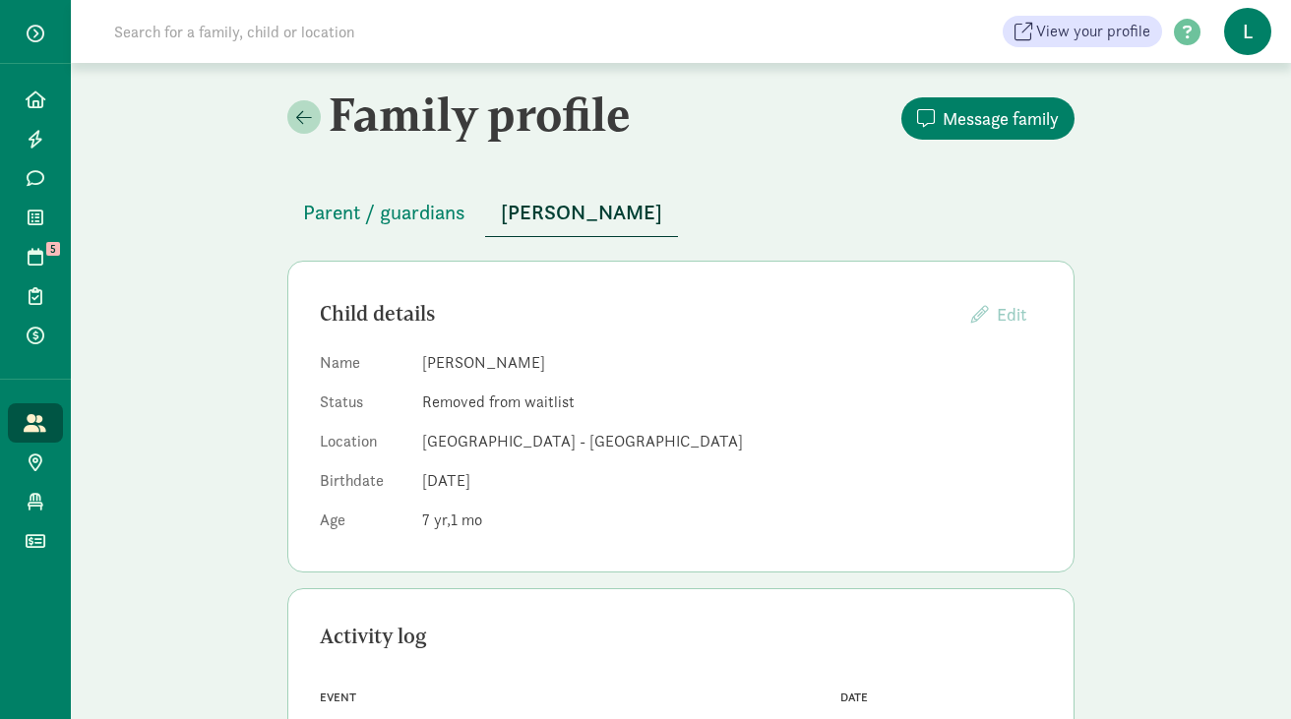
click at [300, 29] on input at bounding box center [378, 31] width 552 height 39
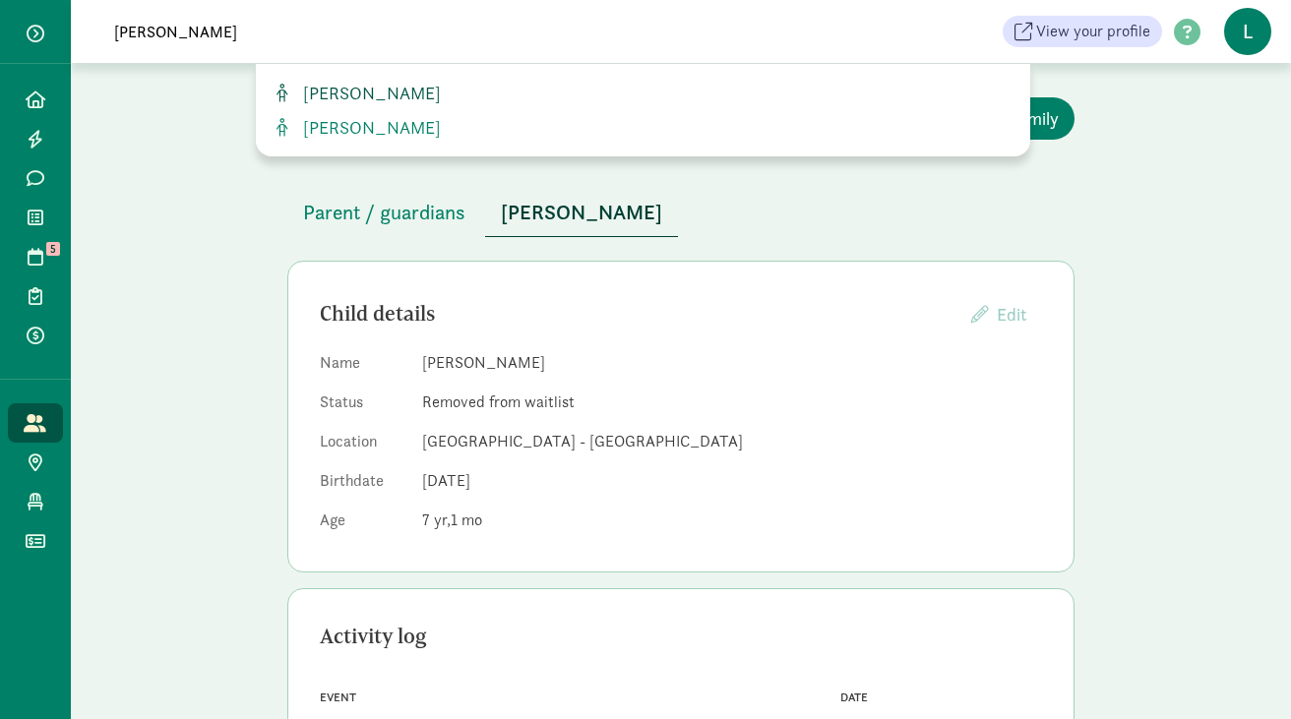
type input "violeta"
click at [441, 83] on span "[PERSON_NAME]" at bounding box center [368, 93] width 146 height 23
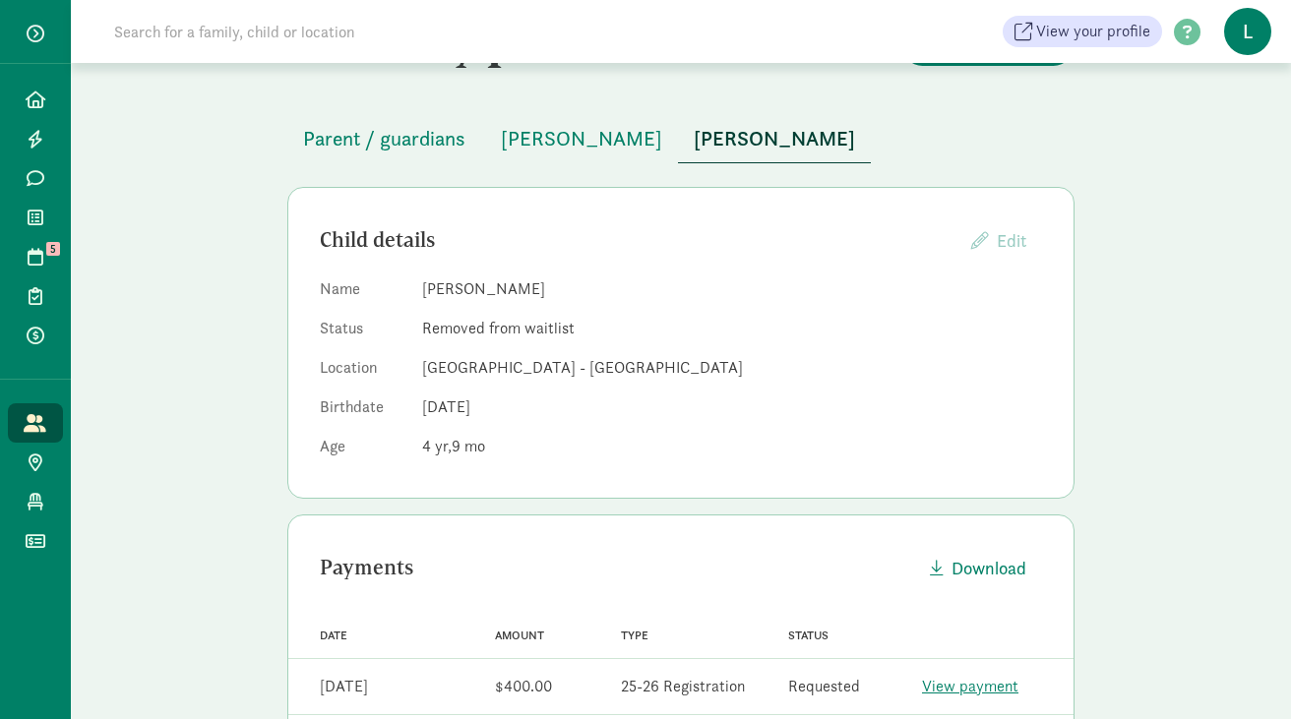
scroll to position [55, 0]
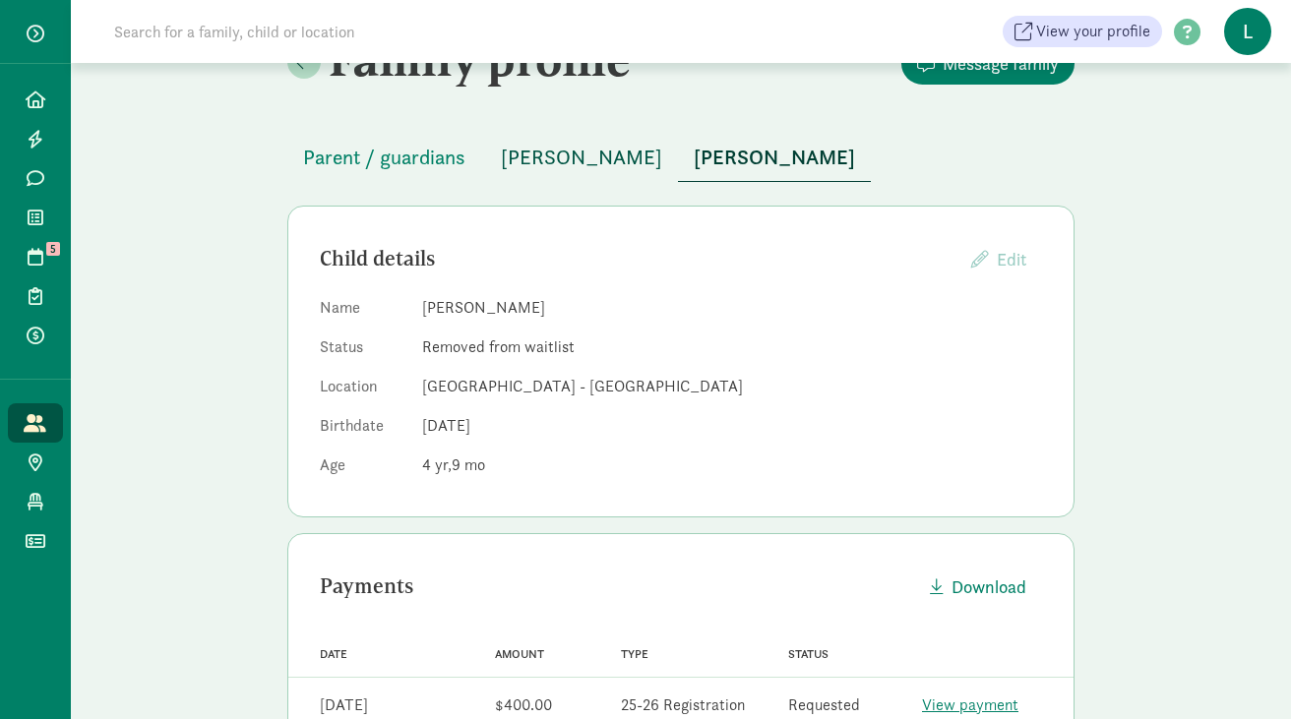
click at [572, 157] on span "Carmen Urbina" at bounding box center [581, 157] width 161 height 31
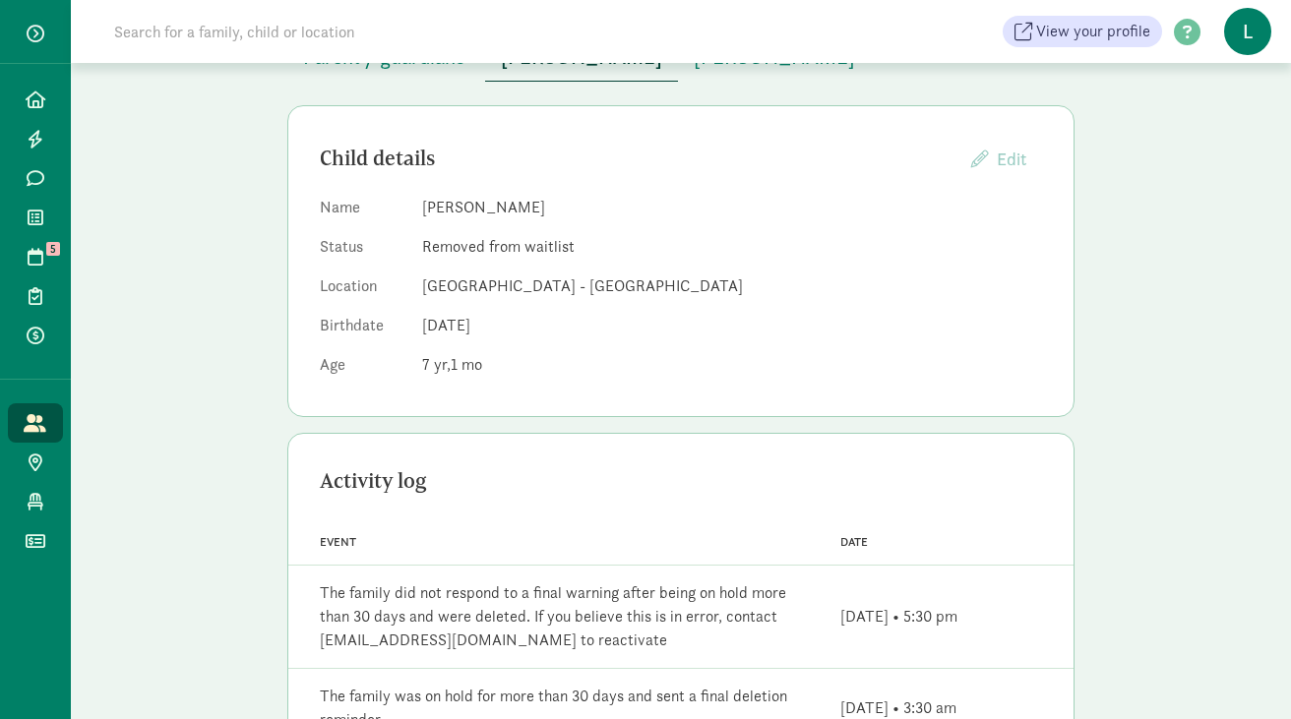
scroll to position [44, 0]
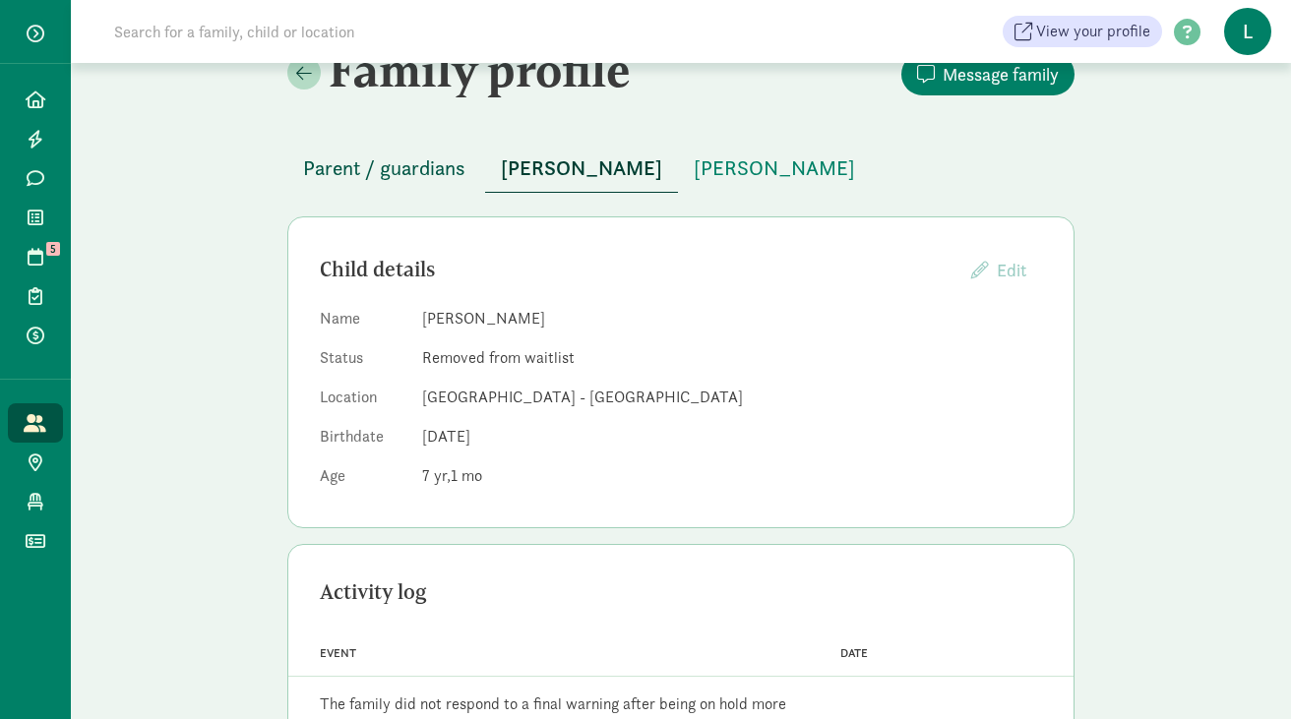
click at [405, 170] on span "Parent / guardians" at bounding box center [384, 168] width 162 height 31
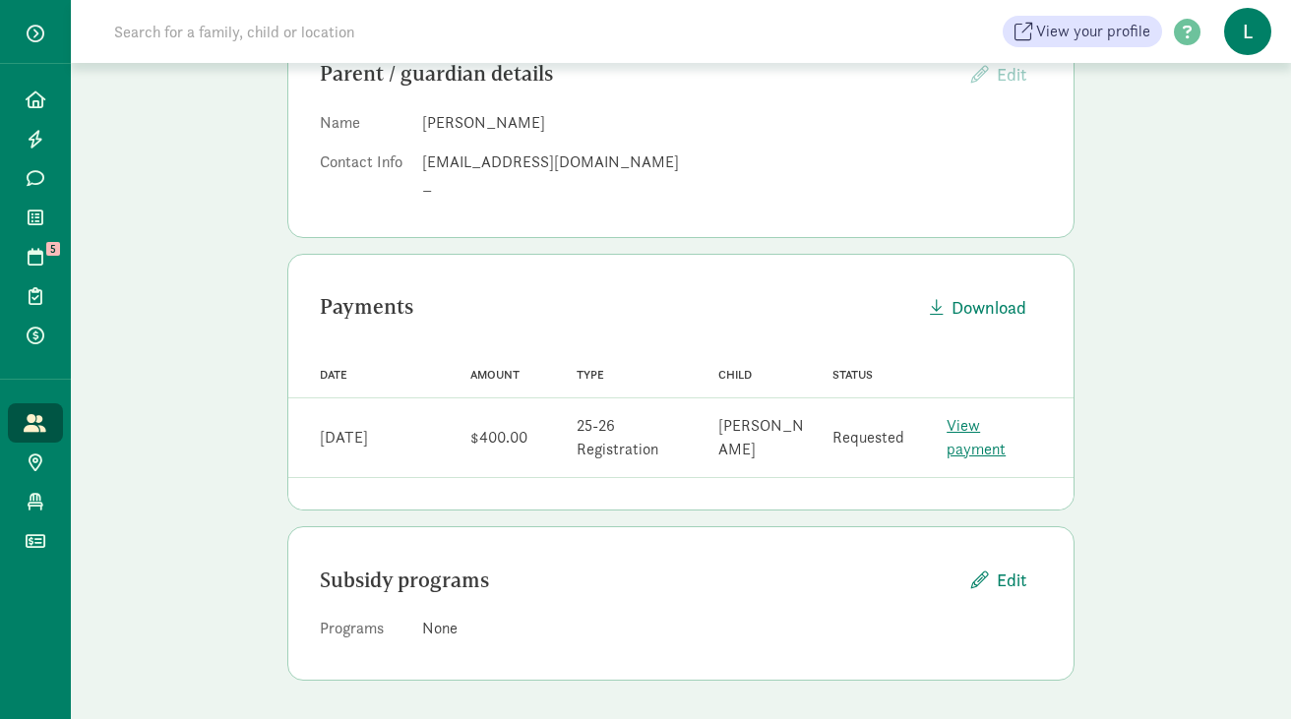
scroll to position [241, 0]
click at [1002, 439] on link "View payment" at bounding box center [976, 436] width 59 height 44
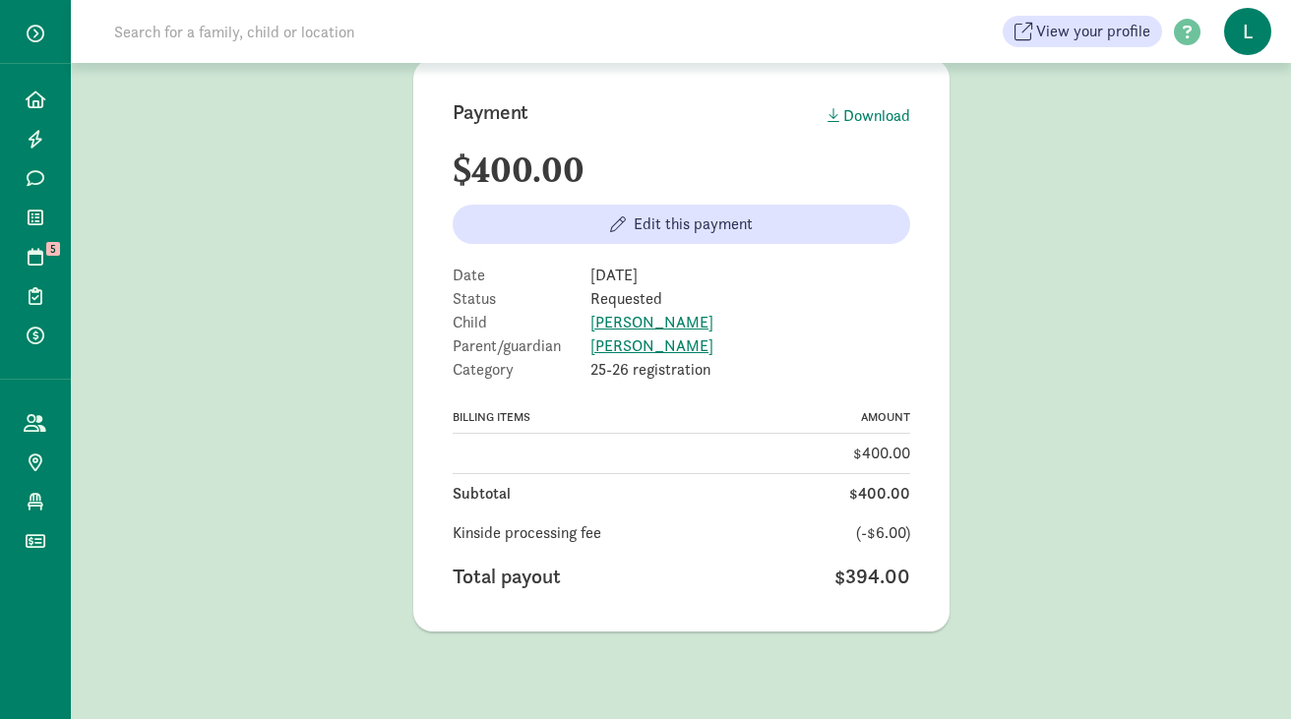
scroll to position [121, 0]
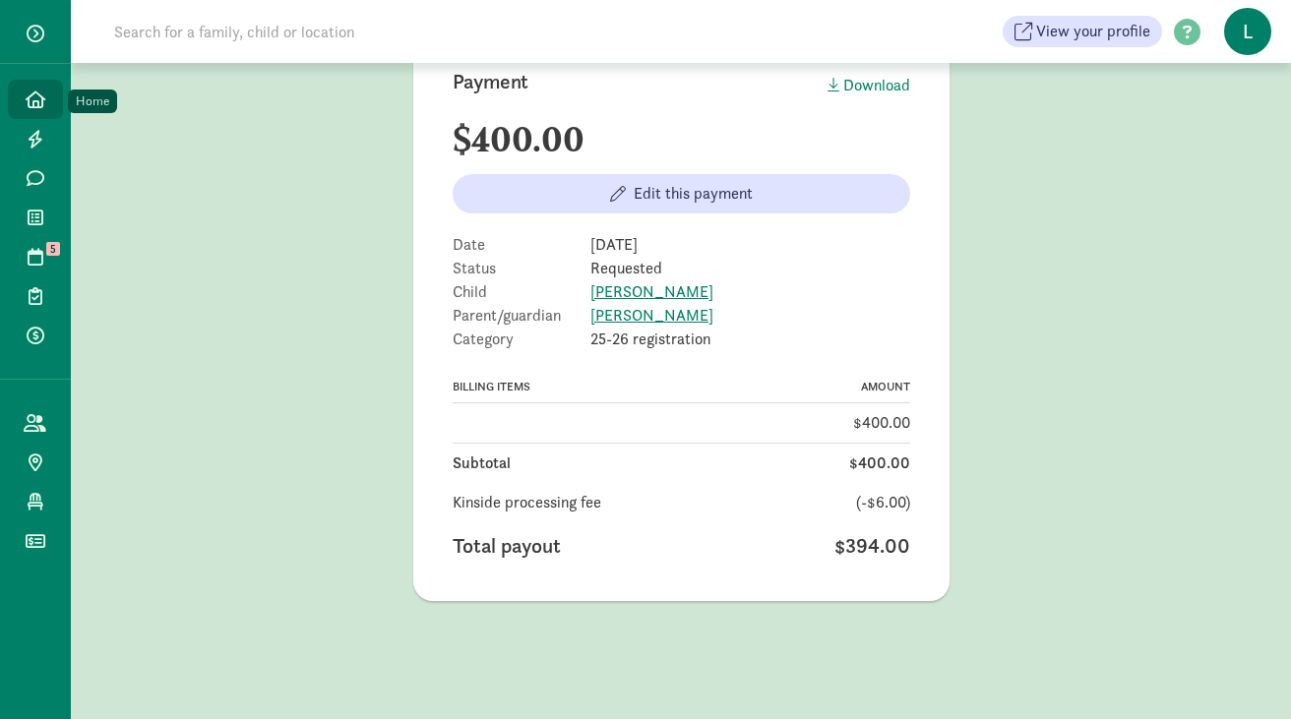
click at [38, 97] on icon at bounding box center [36, 100] width 20 height 18
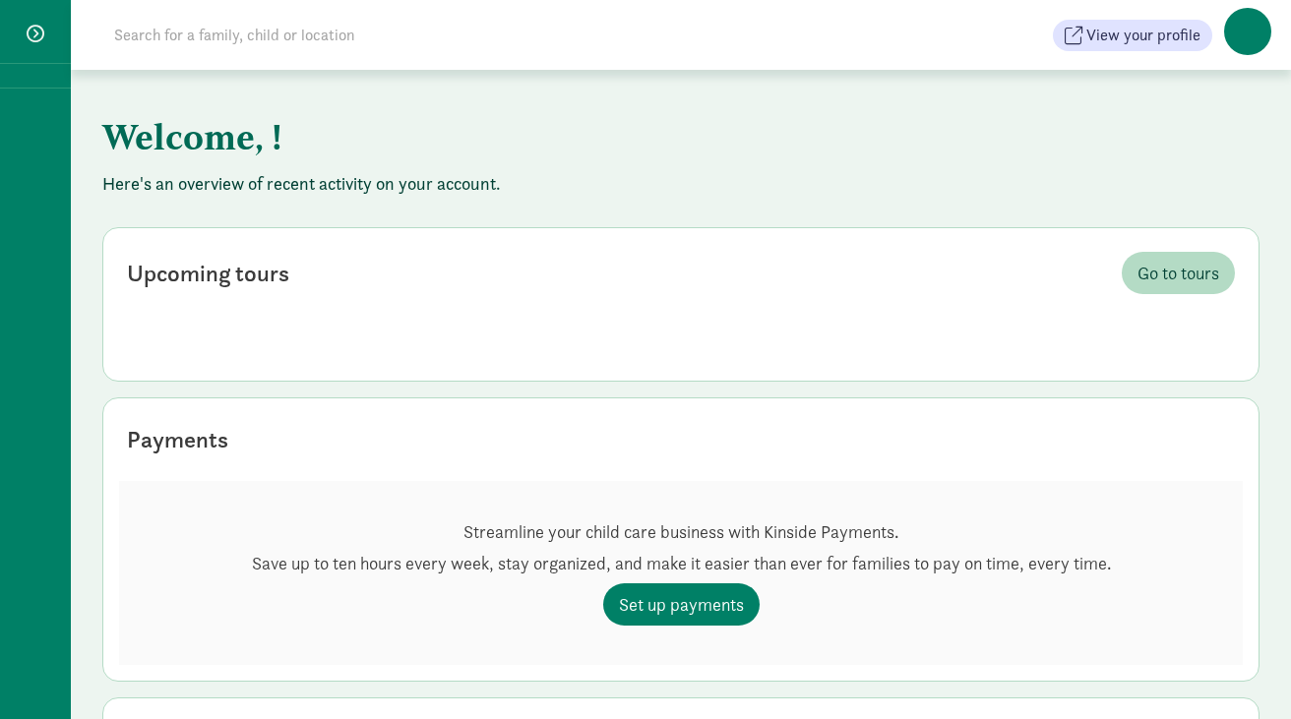
click at [177, 34] on input at bounding box center [378, 35] width 552 height 39
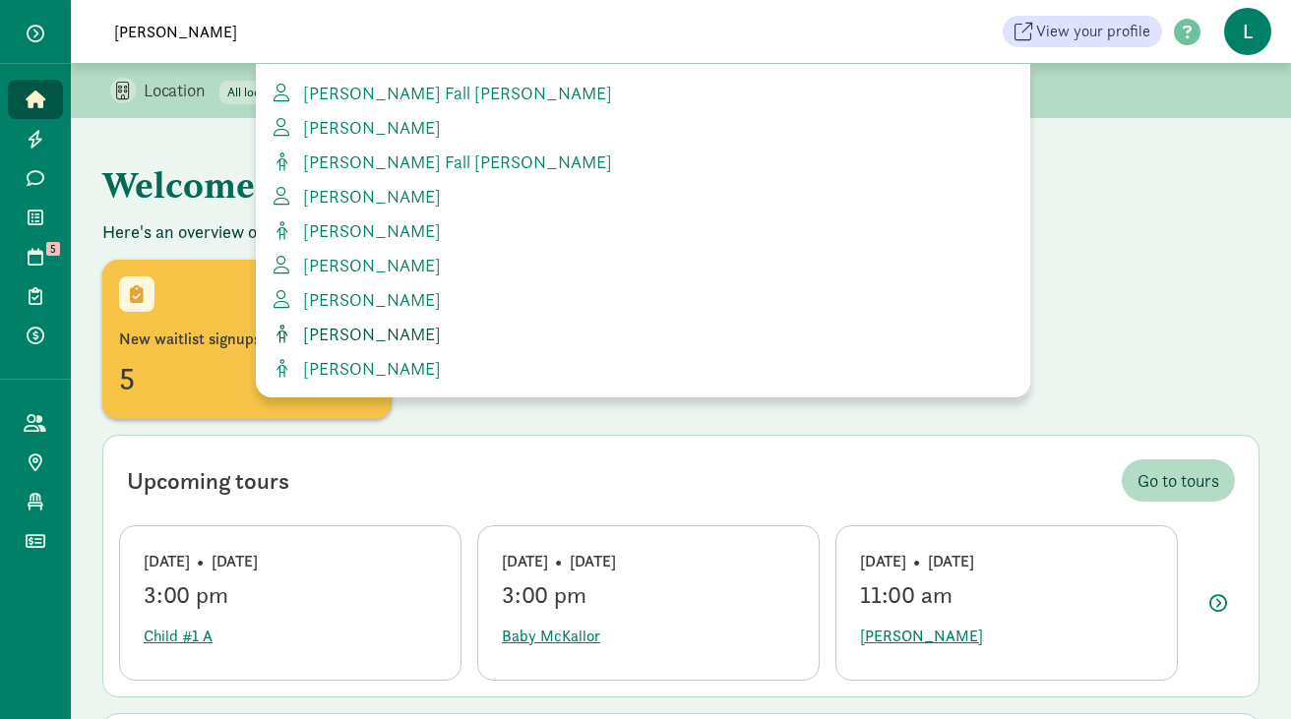
type input "zachar"
click at [346, 336] on span "Zachary Moiseff" at bounding box center [368, 334] width 146 height 23
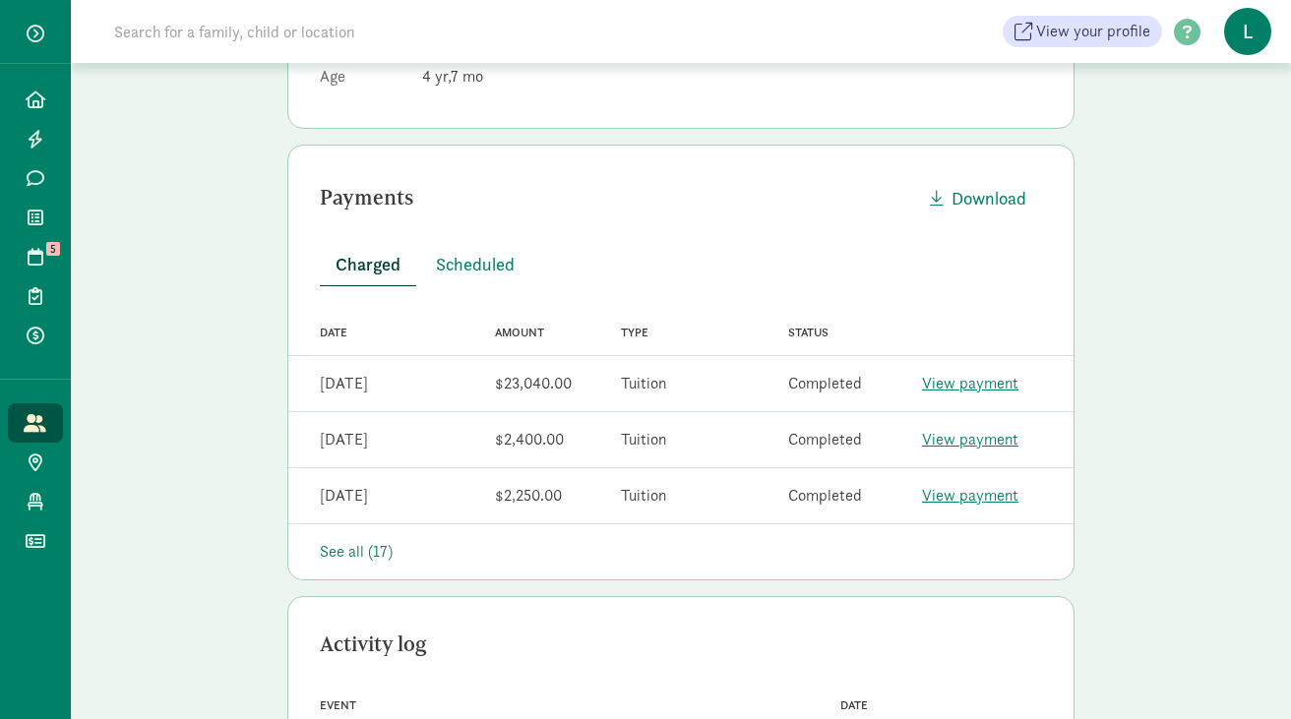
scroll to position [445, 0]
click at [465, 268] on span "Scheduled" at bounding box center [475, 263] width 79 height 27
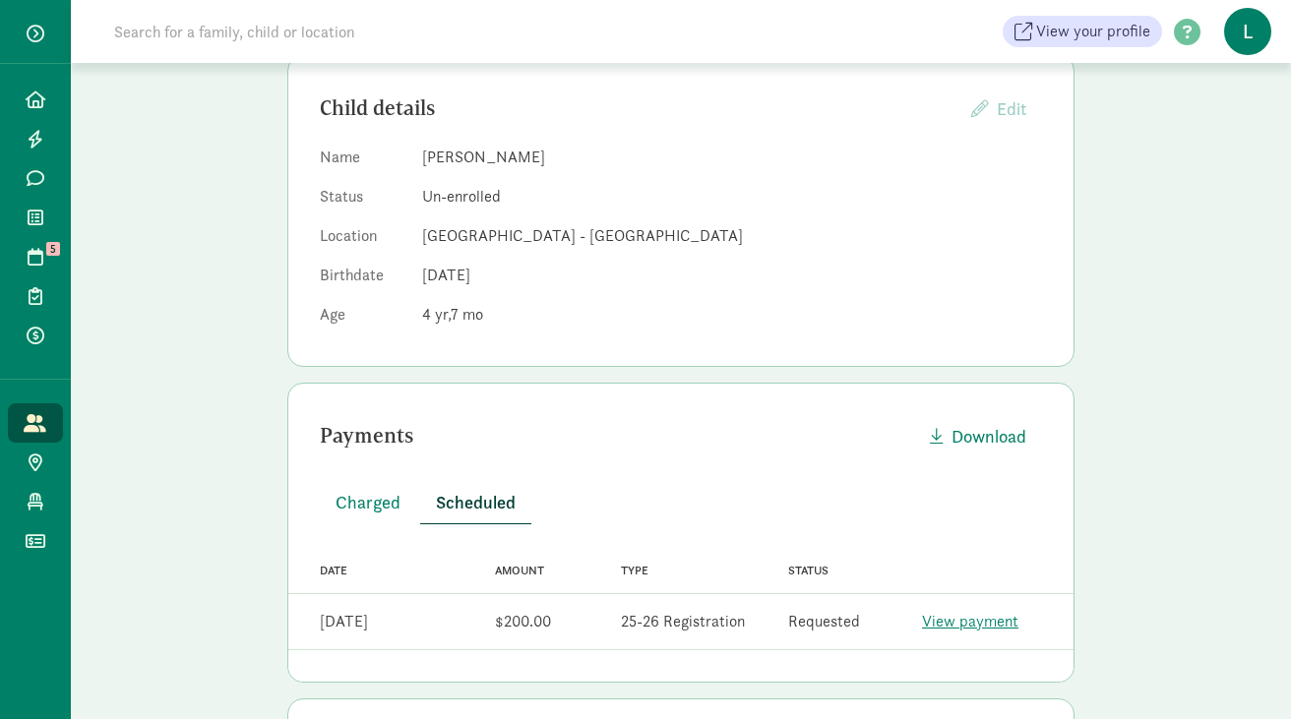
scroll to position [0, 0]
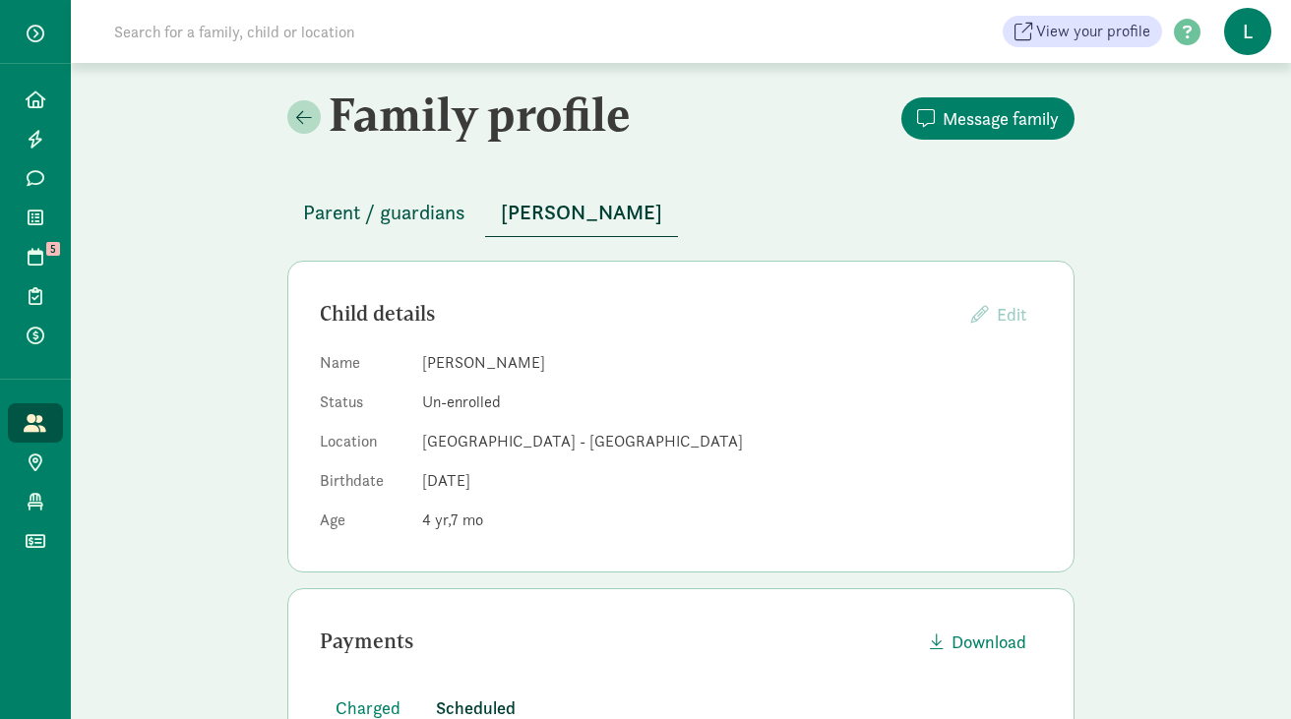
click at [384, 216] on span "Parent / guardians" at bounding box center [384, 212] width 162 height 31
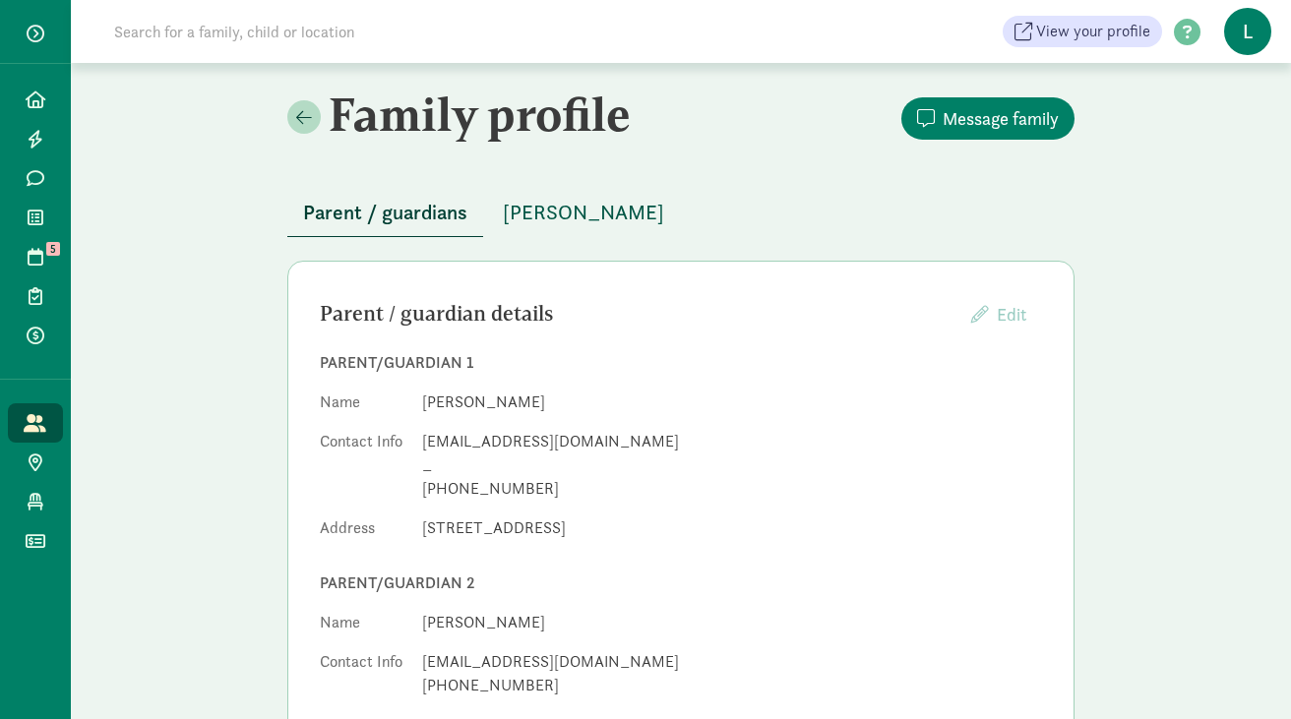
click at [557, 215] on span "[PERSON_NAME]" at bounding box center [583, 212] width 161 height 31
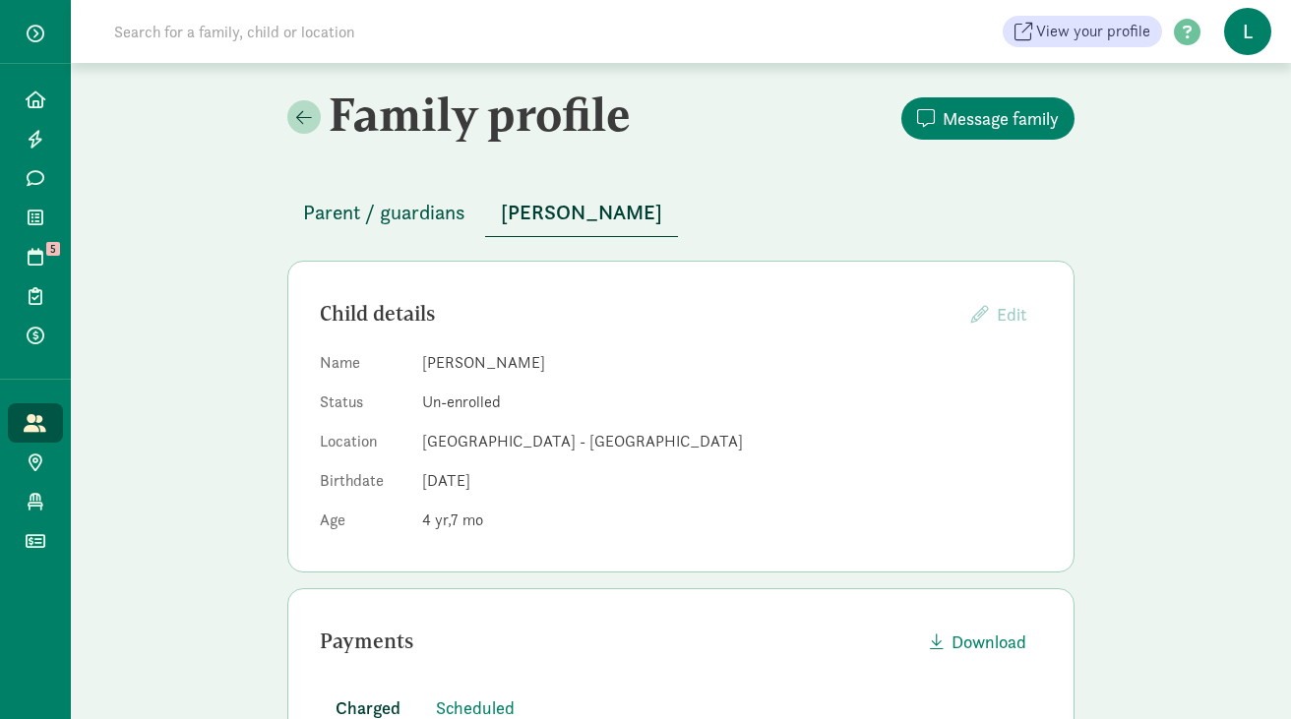
click at [435, 198] on span "Parent / guardians" at bounding box center [384, 212] width 162 height 31
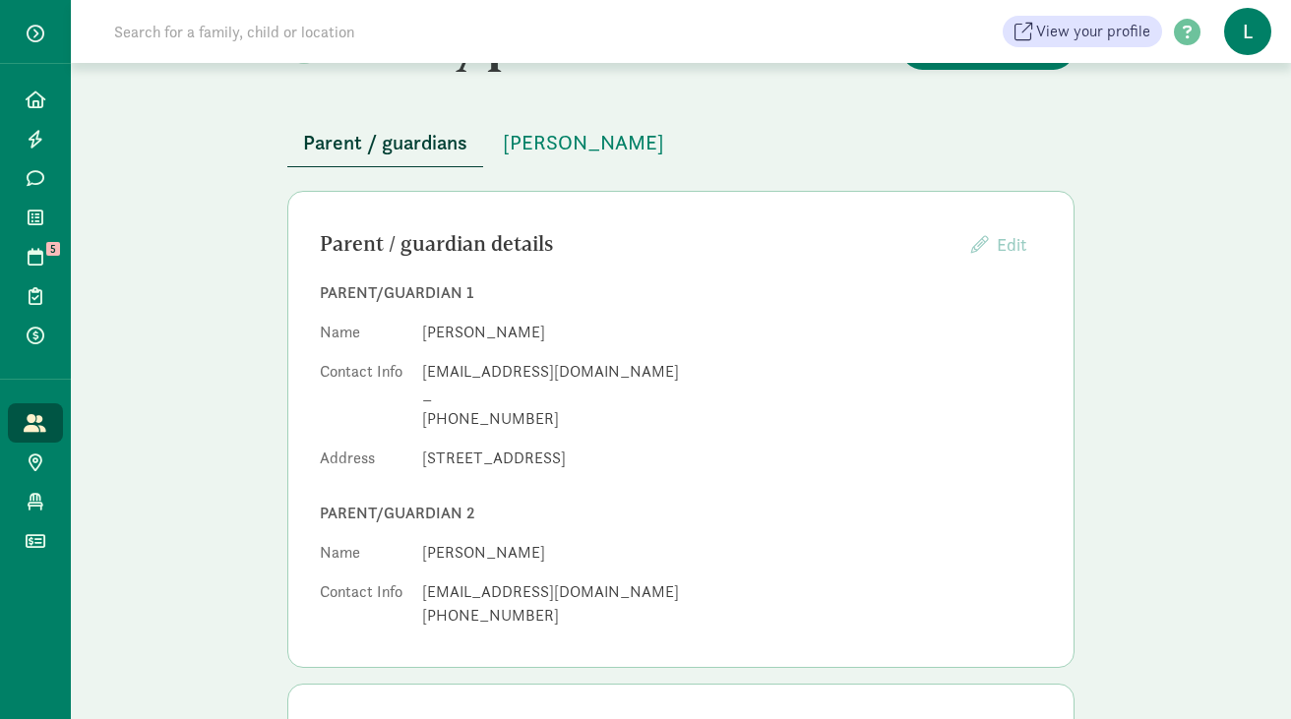
scroll to position [76, 0]
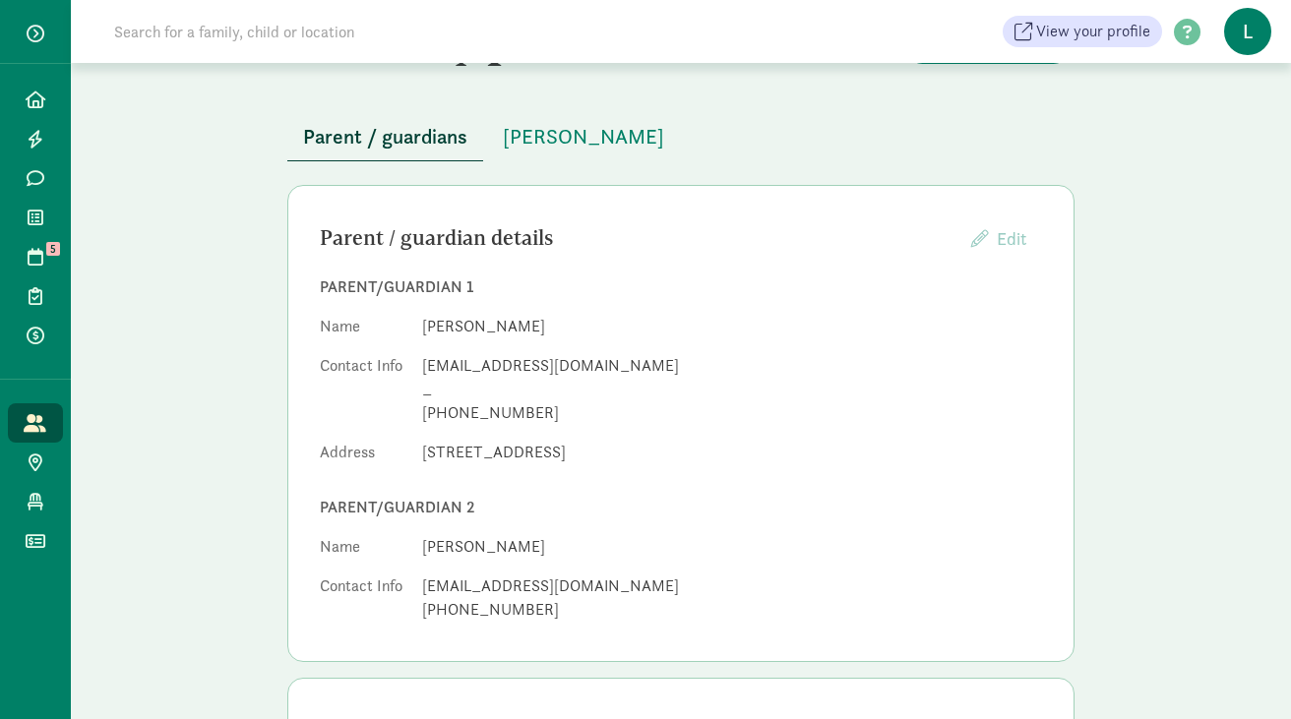
click at [351, 46] on input at bounding box center [378, 31] width 552 height 39
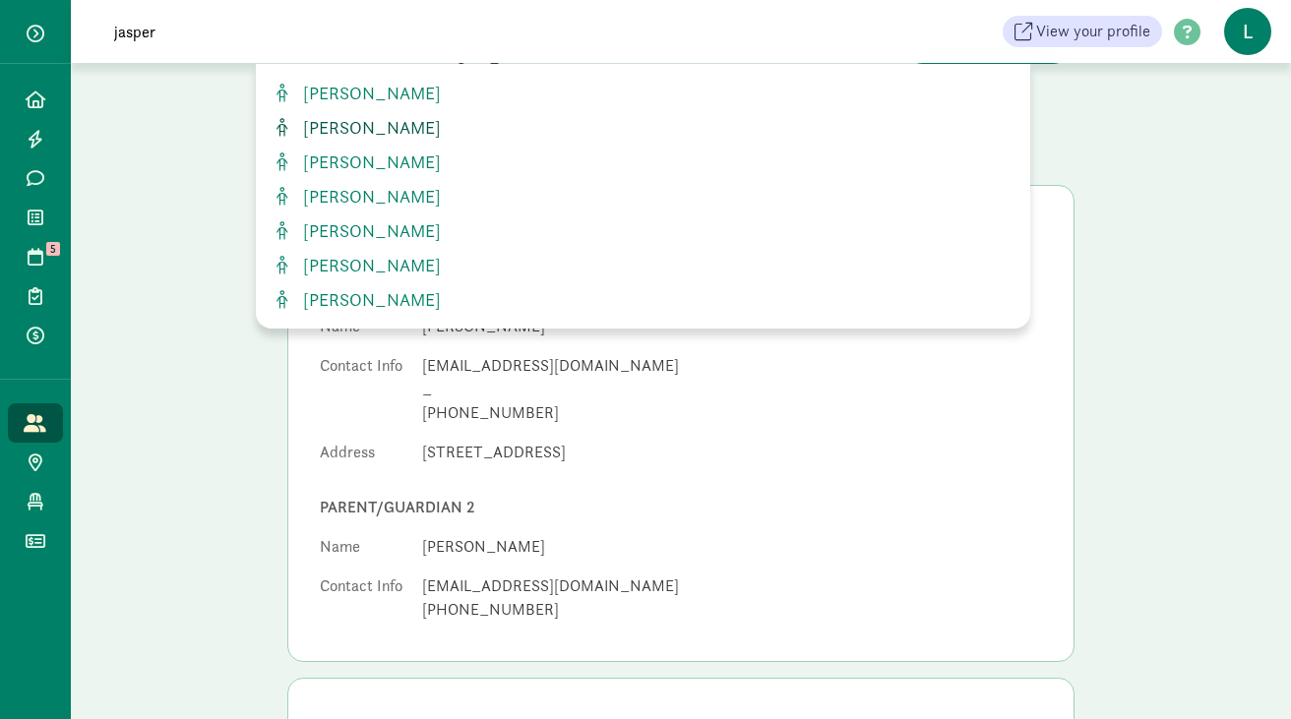
type input "jasper"
click at [406, 132] on span "[PERSON_NAME]" at bounding box center [368, 127] width 146 height 23
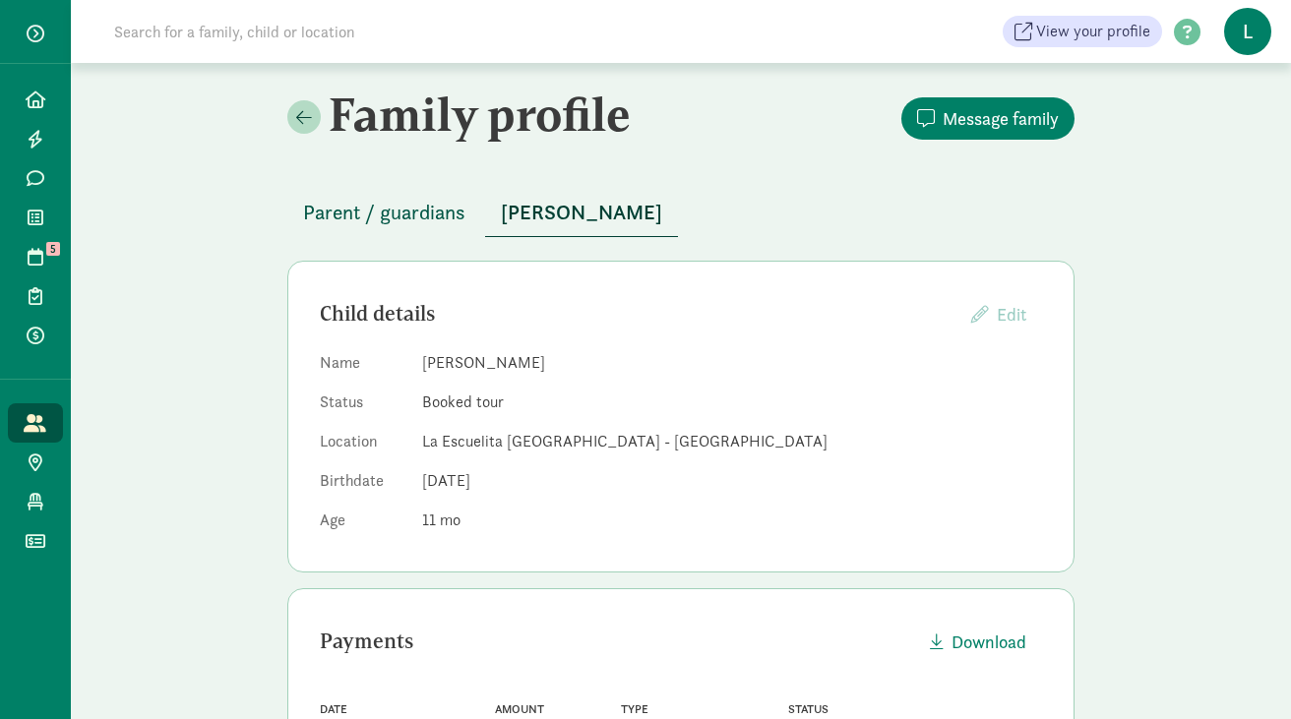
click at [405, 220] on span "Parent / guardians" at bounding box center [384, 212] width 162 height 31
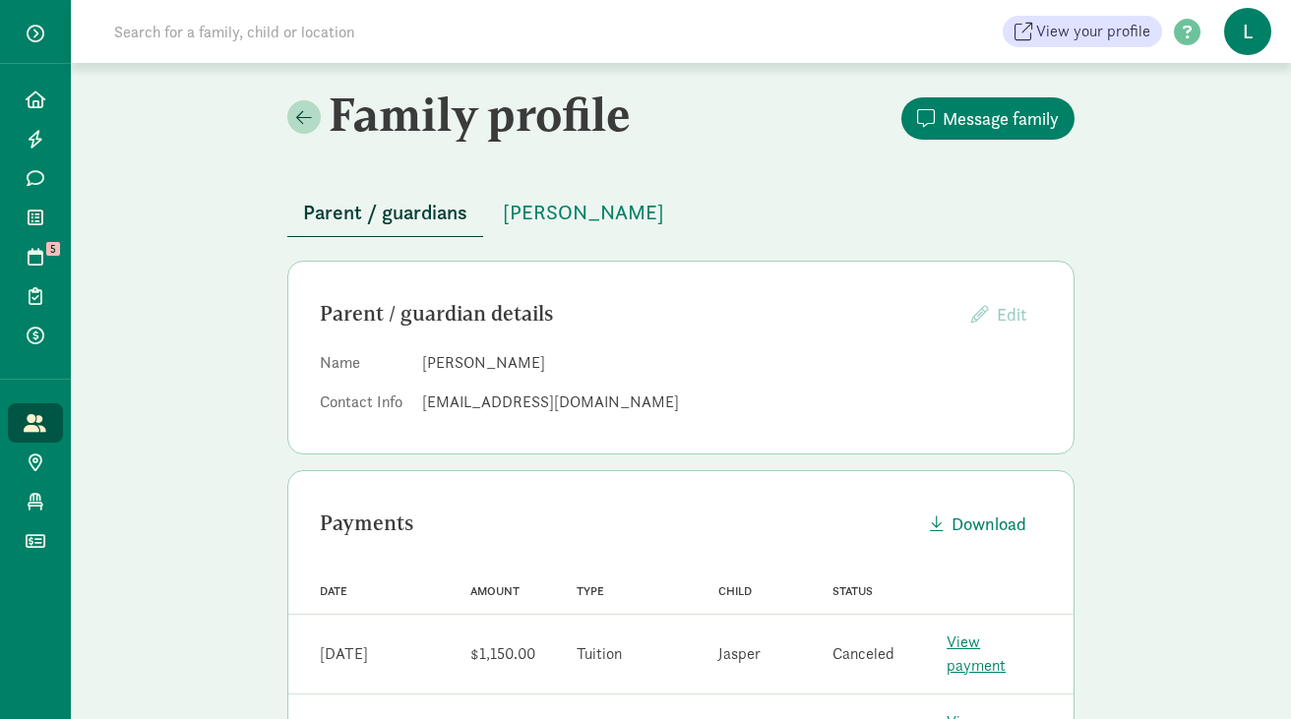
click at [343, 23] on input at bounding box center [378, 31] width 552 height 39
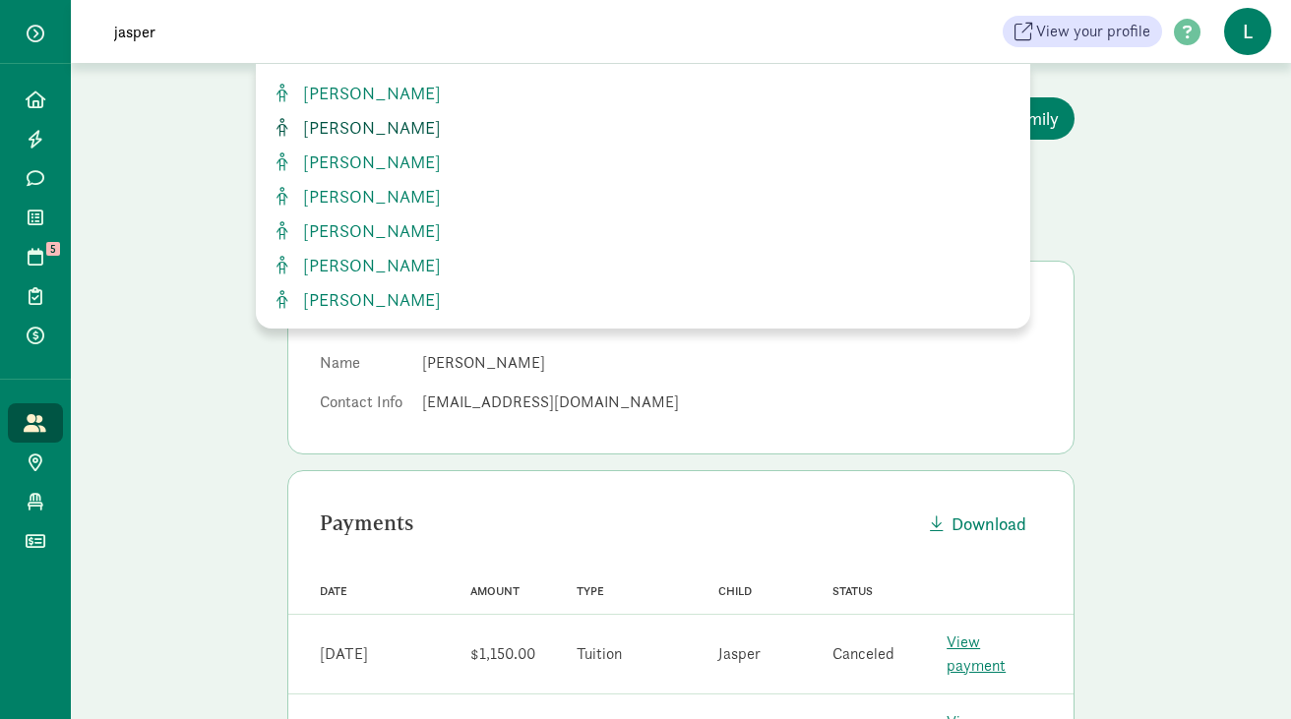
type input "jasper"
click at [385, 125] on span "[PERSON_NAME]" at bounding box center [368, 127] width 146 height 23
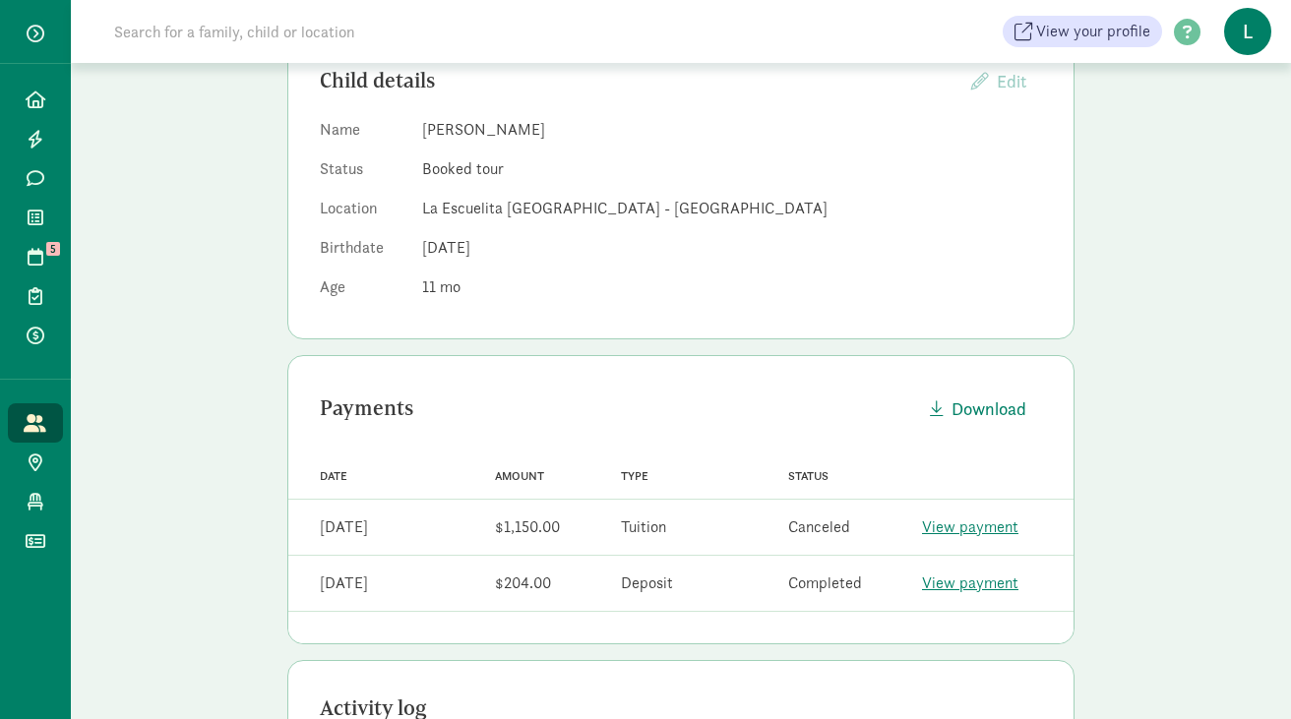
scroll to position [251, 0]
